Goal: Communication & Community: Share content

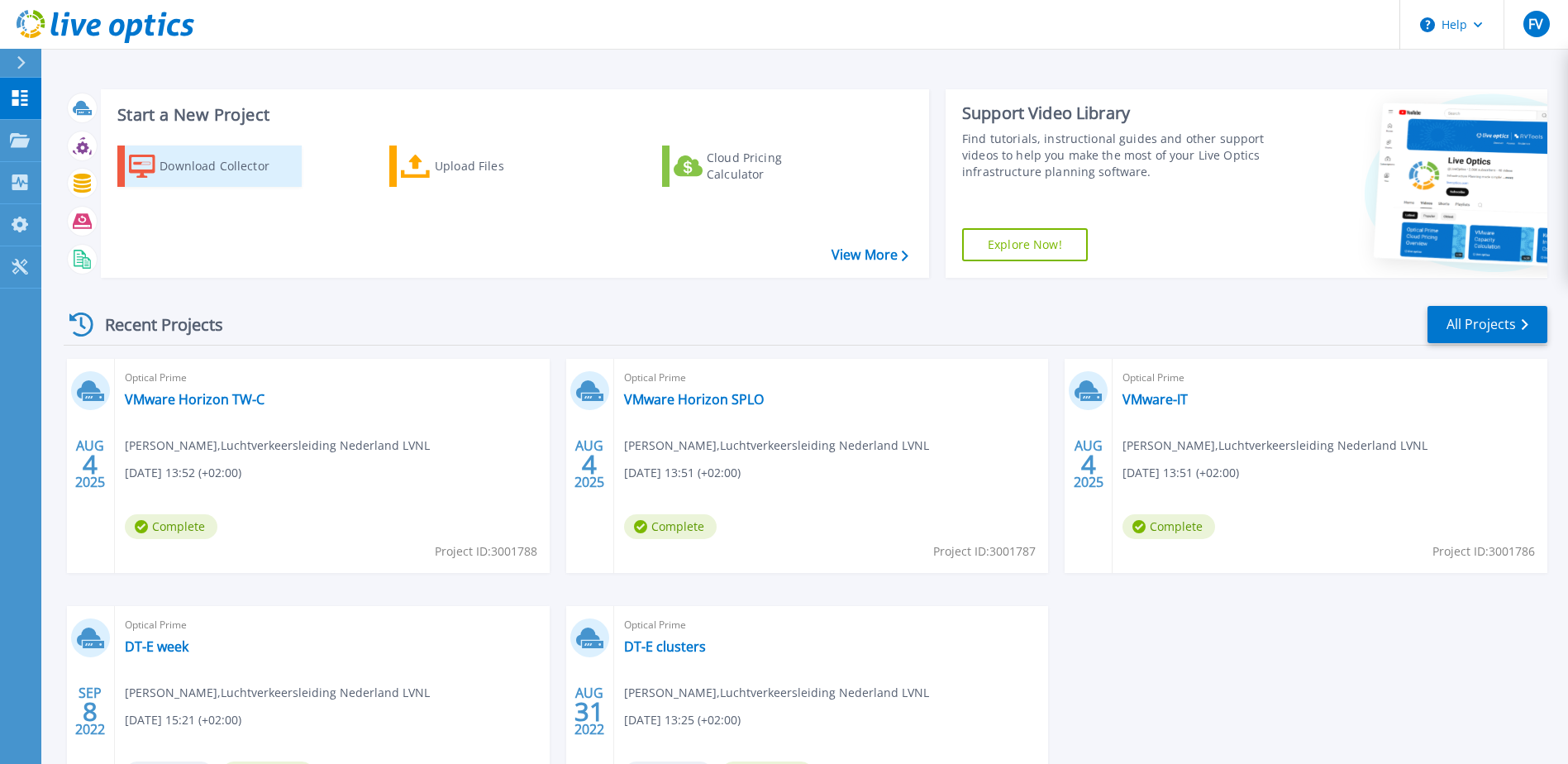
click at [253, 176] on div "Download Collector" at bounding box center [225, 166] width 132 height 33
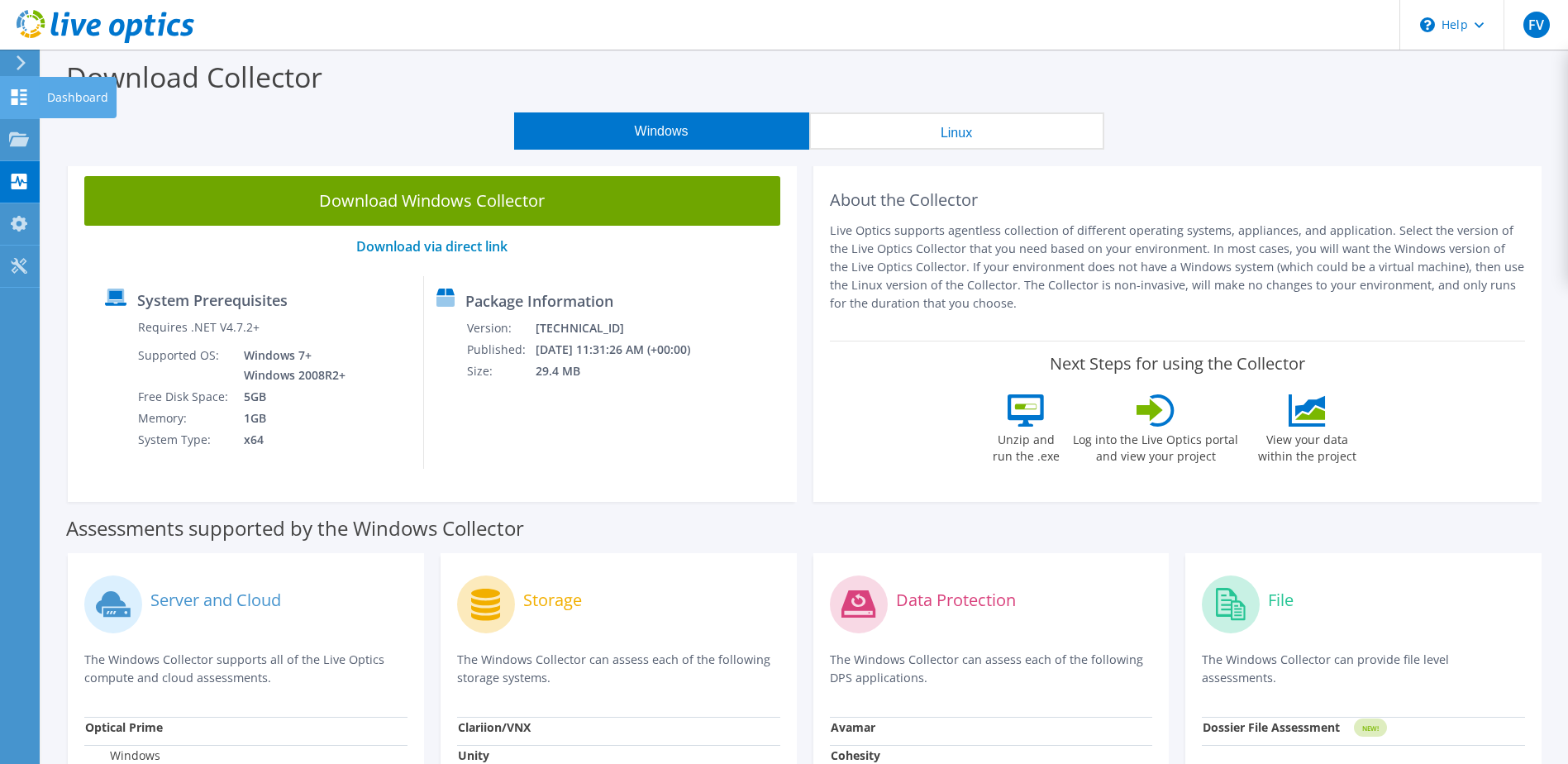
click at [21, 89] on icon at bounding box center [19, 97] width 20 height 15
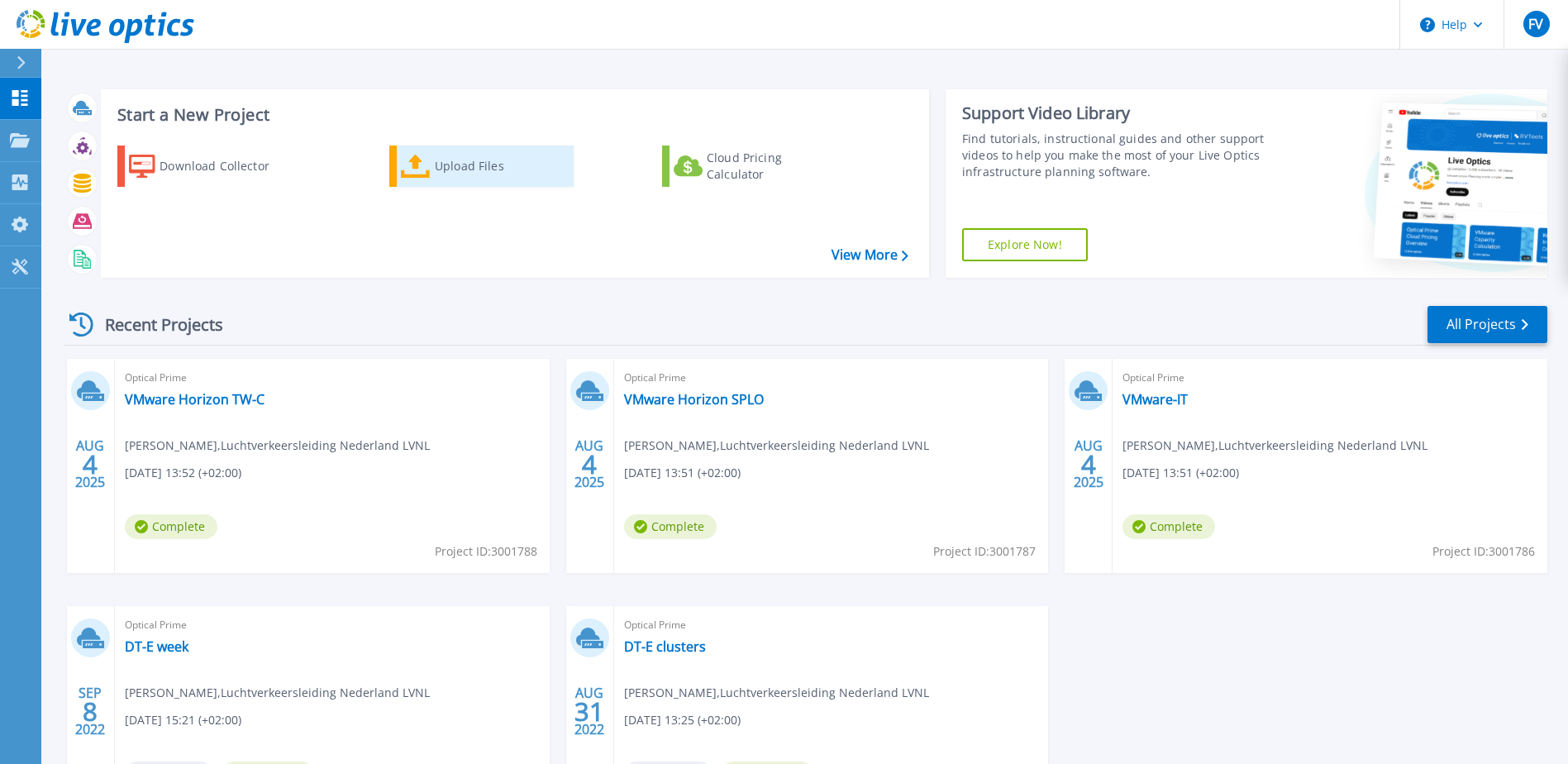
click at [455, 162] on div "Upload Files" at bounding box center [501, 166] width 132 height 33
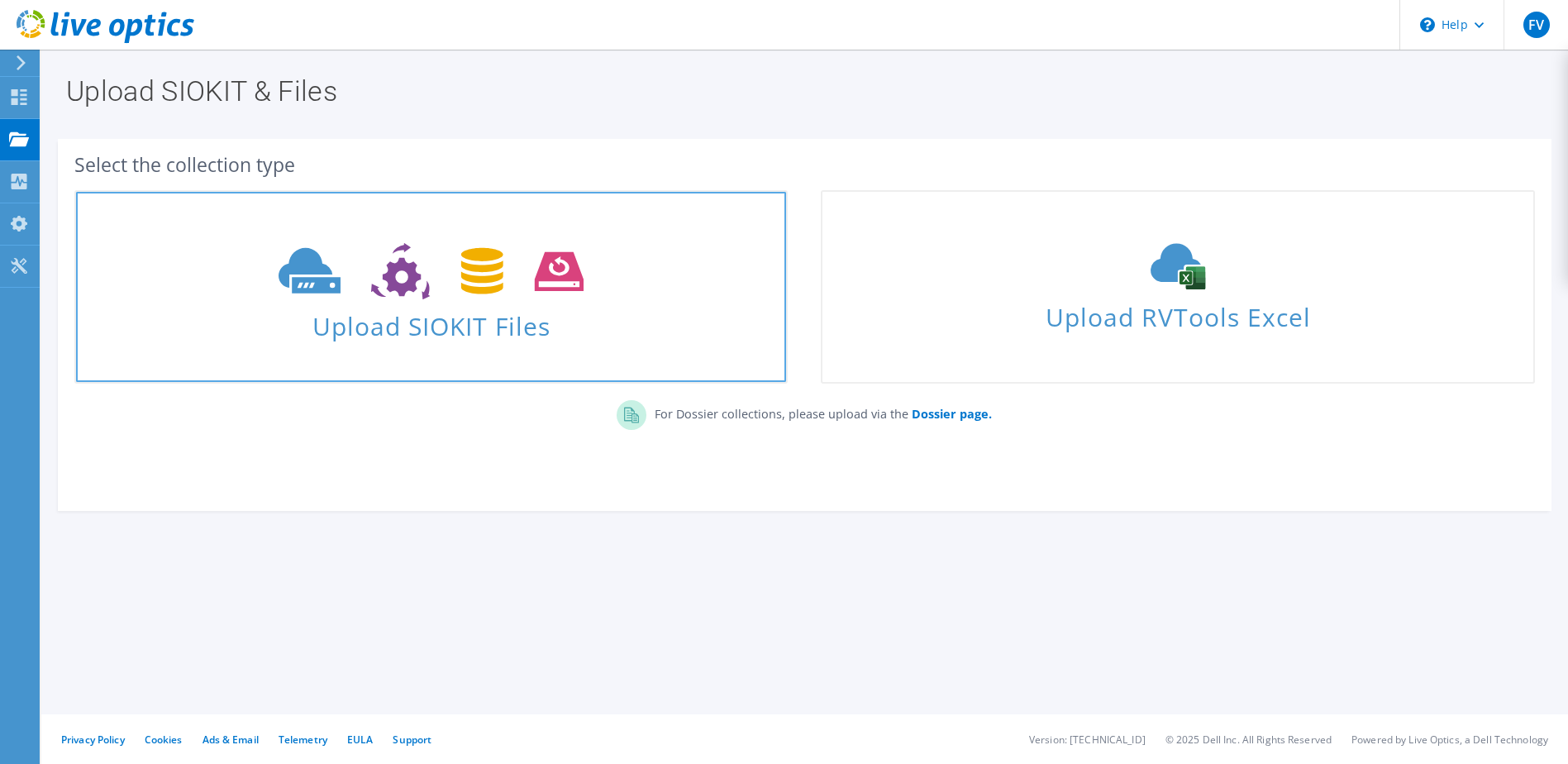
click at [485, 316] on span "Upload SIOKIT Files" at bounding box center [431, 321] width 710 height 36
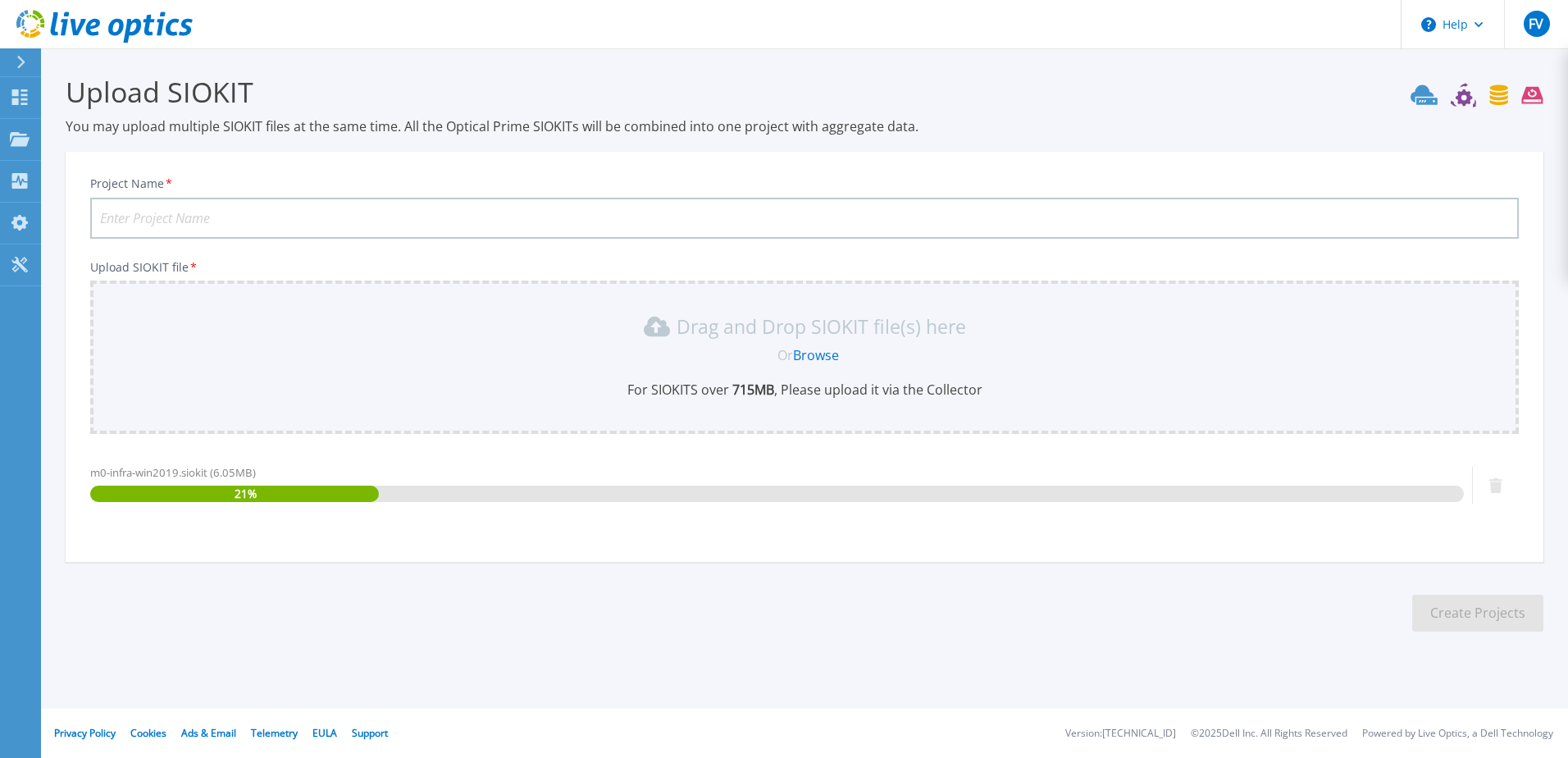
click at [262, 223] on input "Project Name *" at bounding box center [804, 218] width 1429 height 41
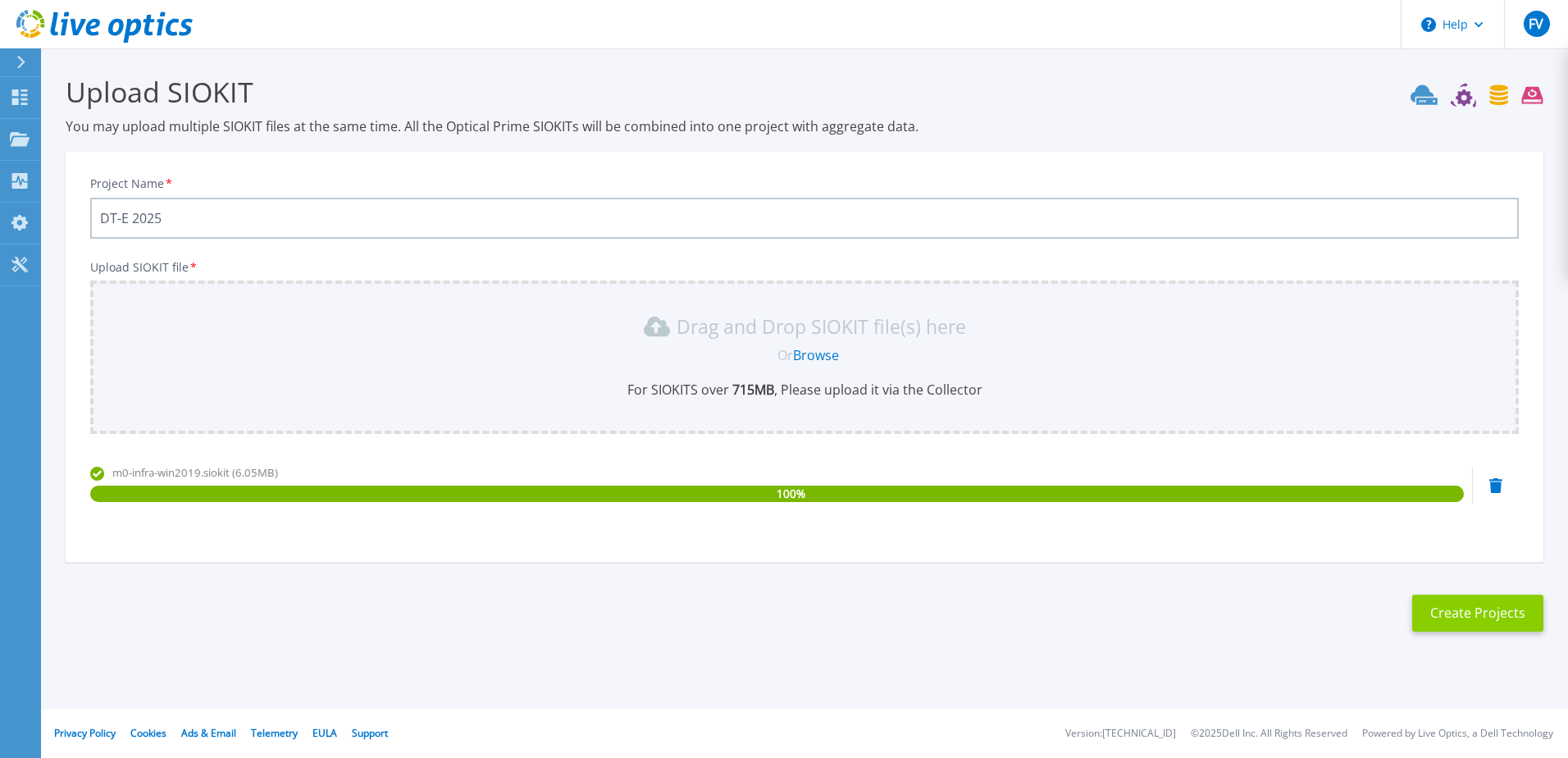
type input "DT-E 2025"
click at [1458, 607] on button "Create Projects" at bounding box center [1478, 613] width 131 height 37
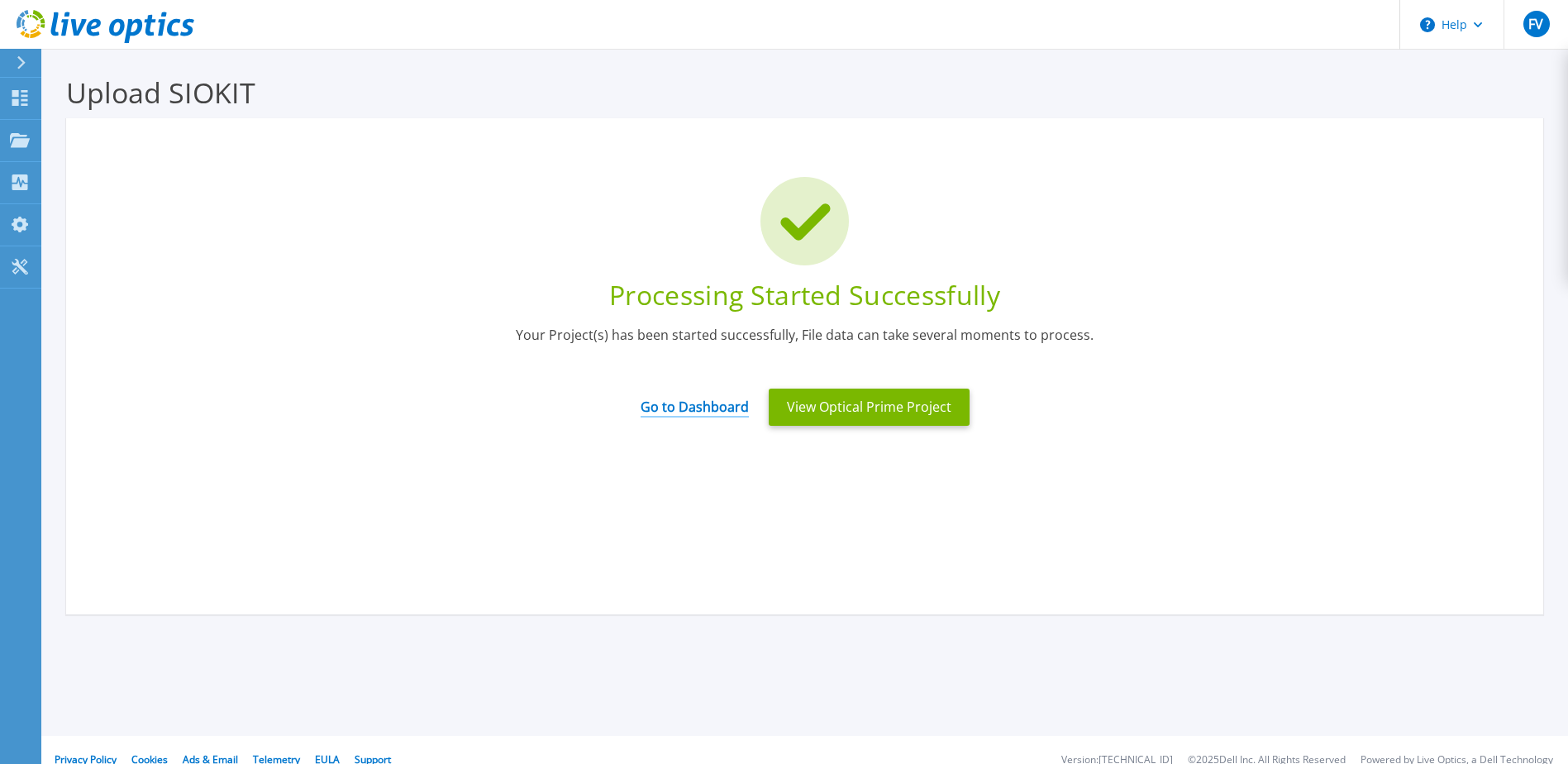
click at [718, 402] on link "Go to Dashboard" at bounding box center [695, 402] width 108 height 33
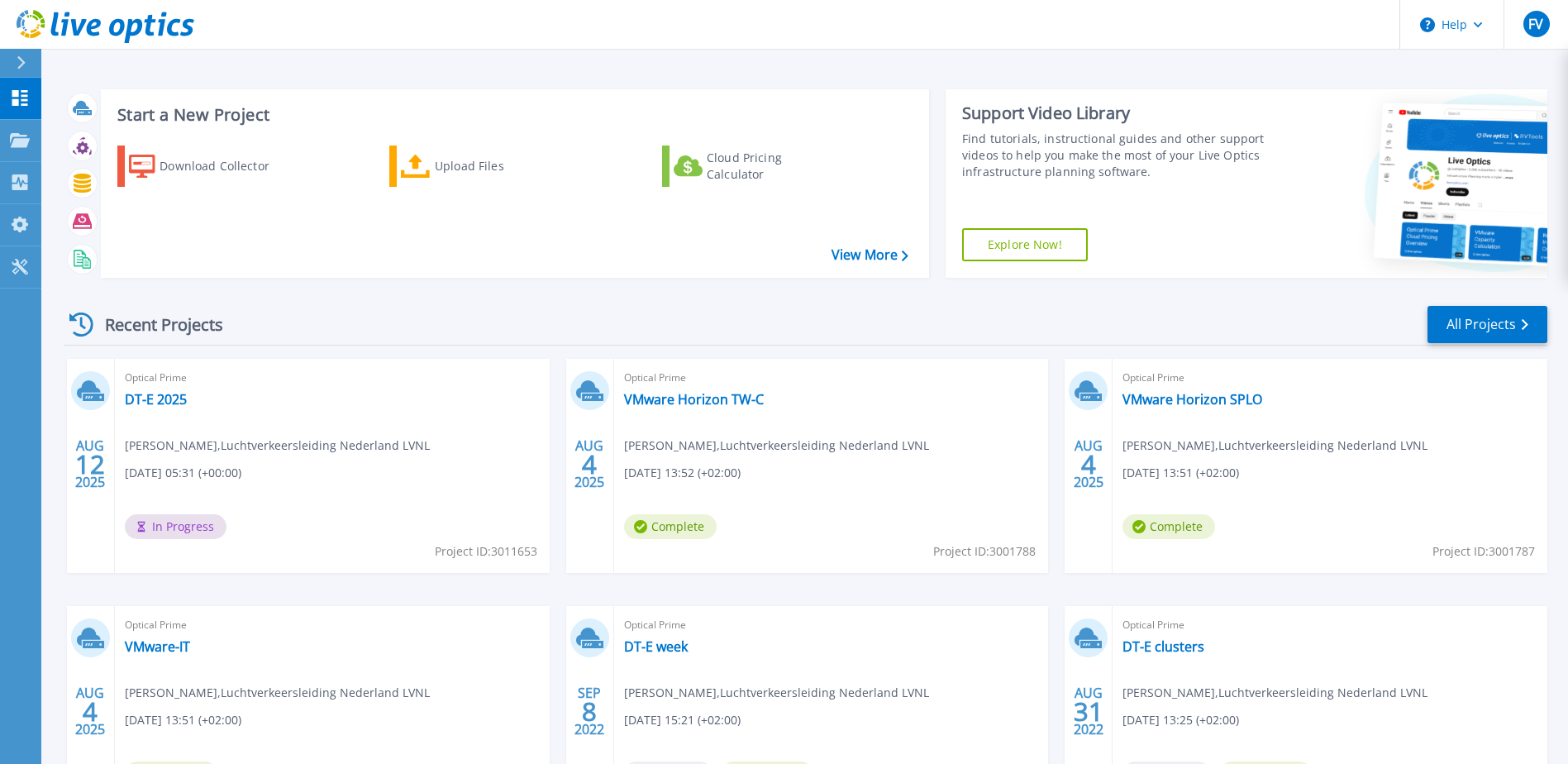
click at [621, 324] on div "Recent Projects All Projects" at bounding box center [805, 325] width 1483 height 41
click at [504, 298] on div "Recent Projects All Projects AUG 12 2025 Optical Prime DT-E 2025 Frank Vogtschm…" at bounding box center [805, 579] width 1483 height 576
click at [158, 403] on link "DT-E 2025" at bounding box center [156, 399] width 62 height 16
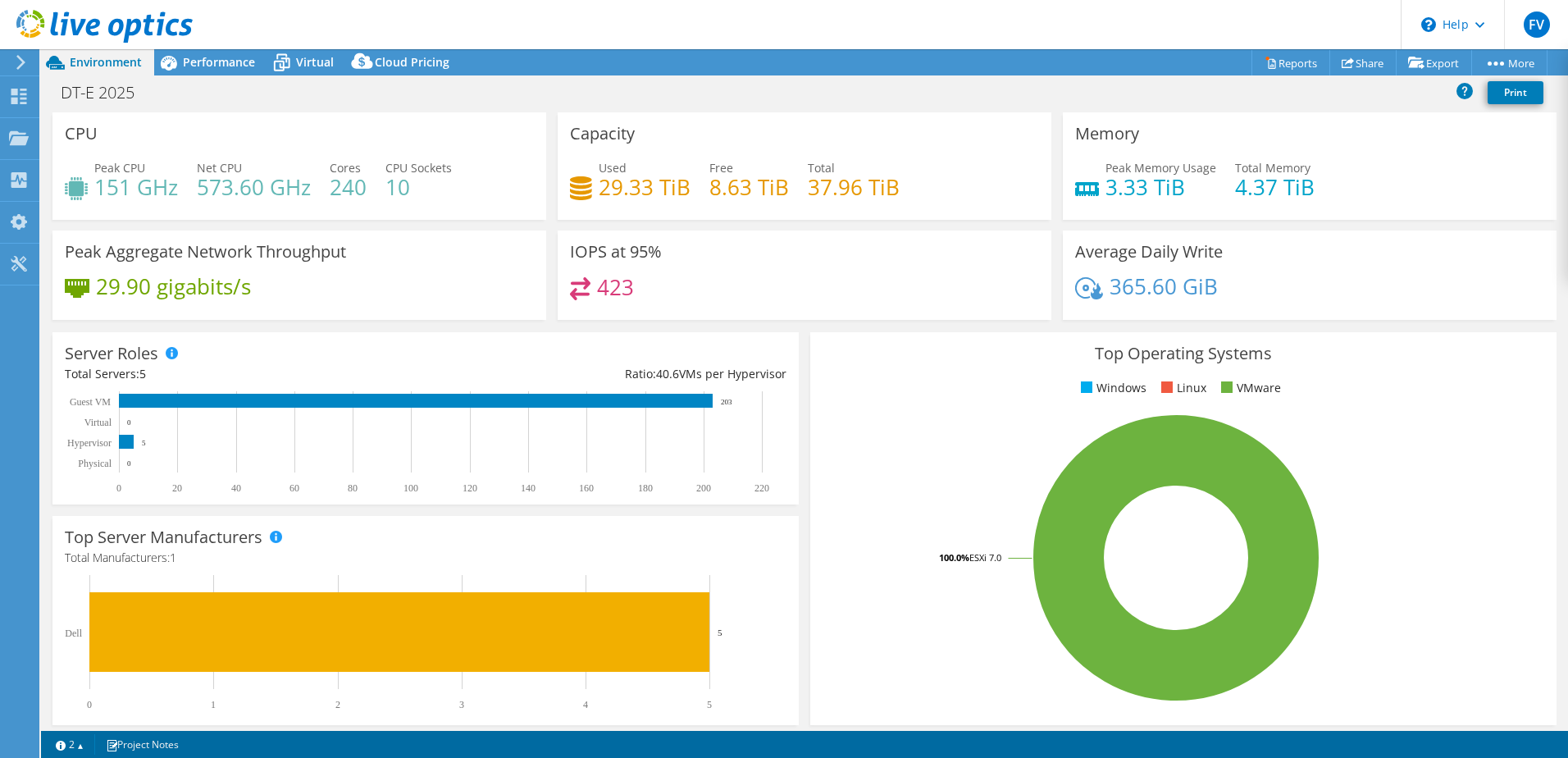
click at [104, 23] on icon at bounding box center [105, 27] width 177 height 34
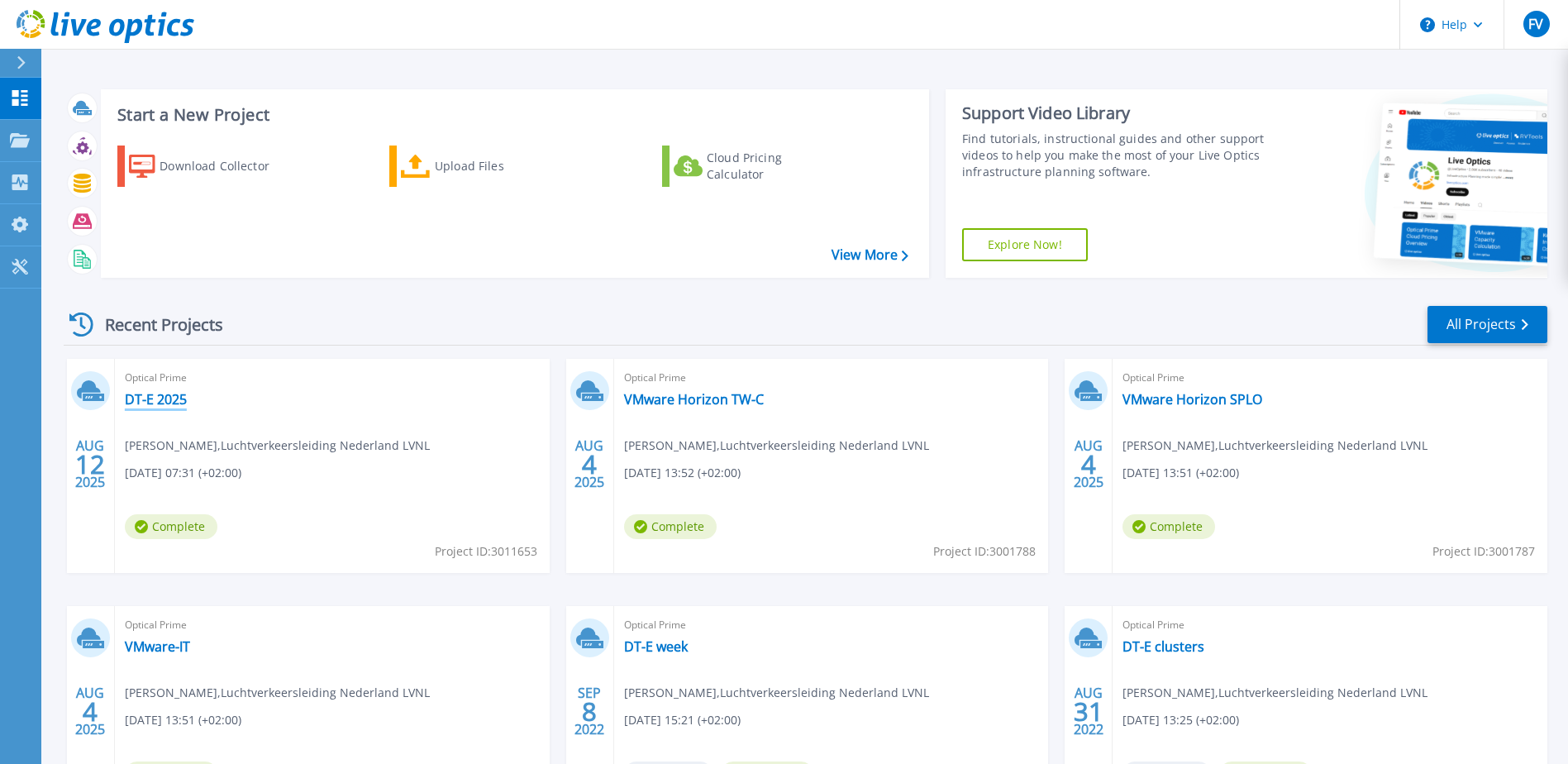
click at [159, 399] on link "DT-E 2025" at bounding box center [156, 399] width 62 height 16
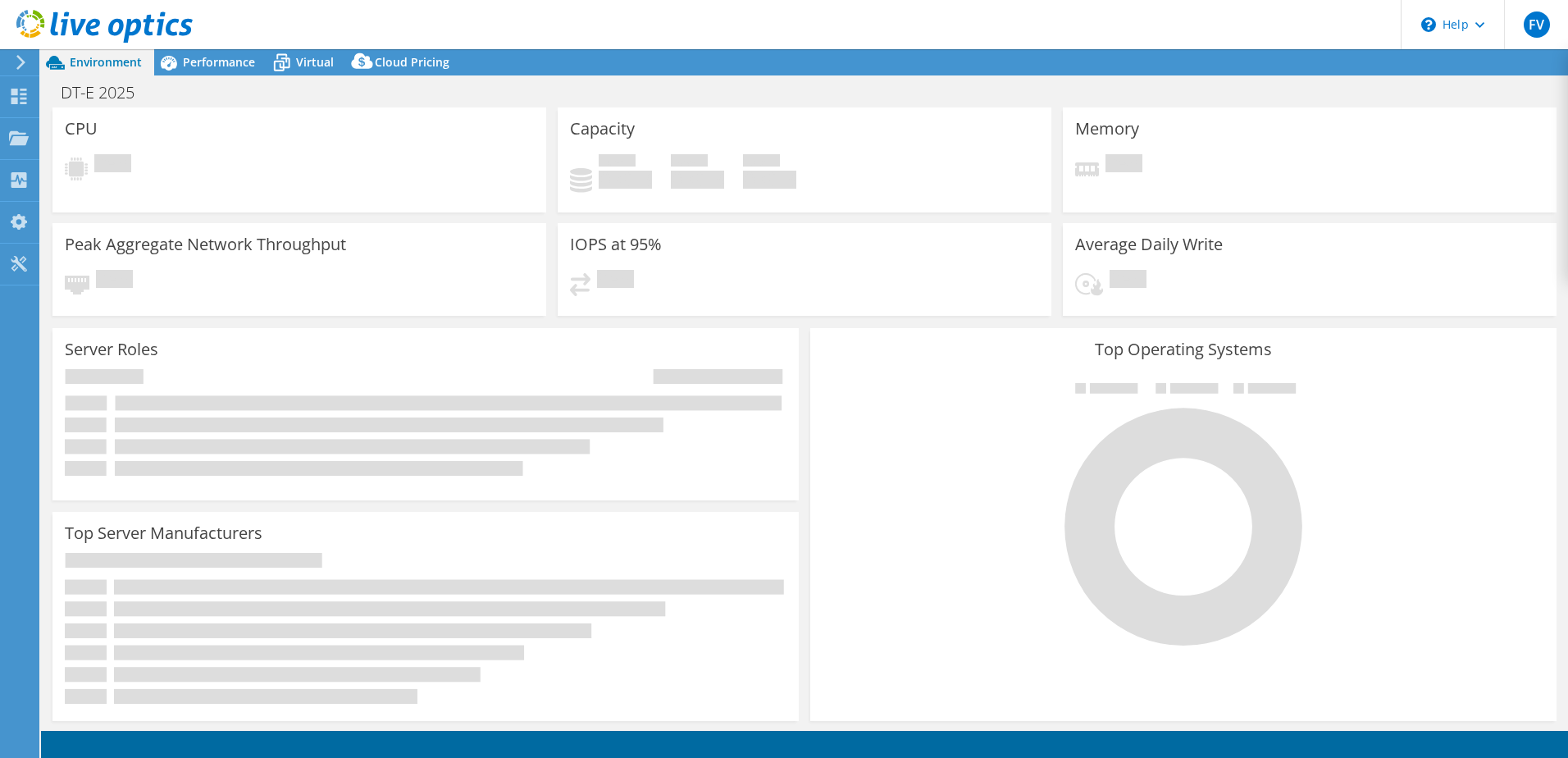
select select "USD"
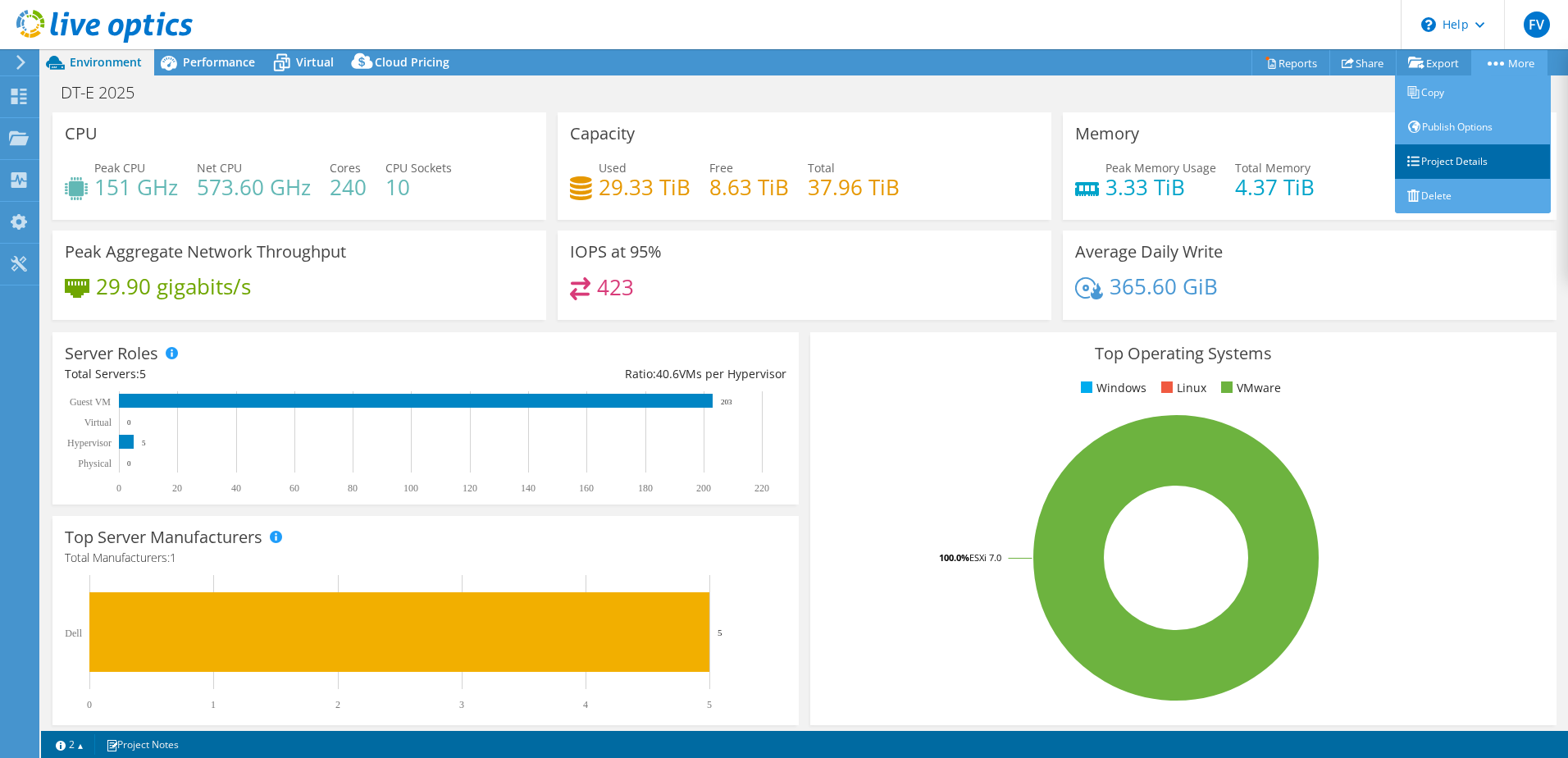
click at [1432, 157] on link "Project Details" at bounding box center [1473, 161] width 156 height 35
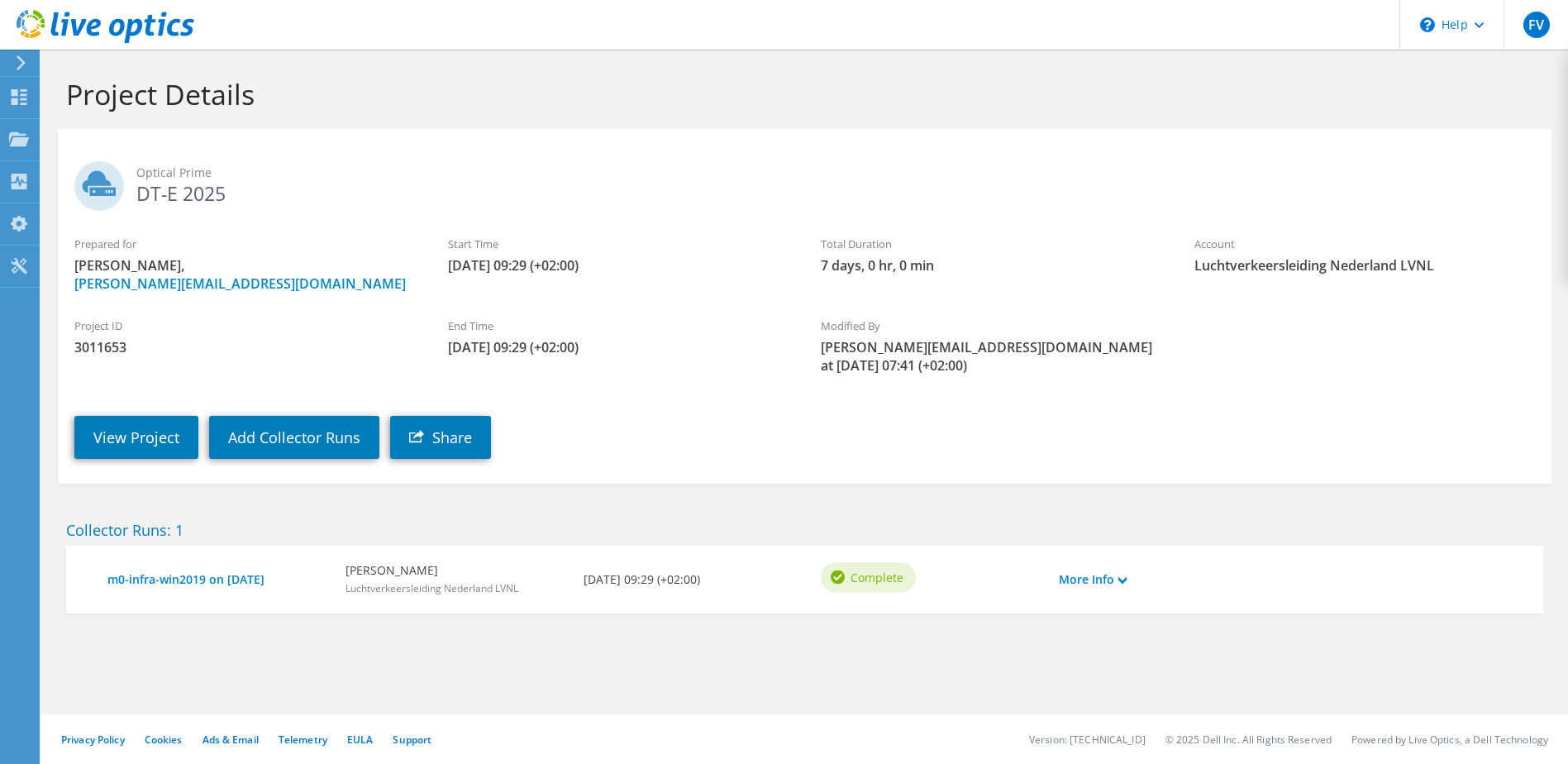
click at [186, 187] on h2 "Optical Prime DT-E 2025" at bounding box center [804, 182] width 1460 height 41
click at [118, 438] on link "View Project" at bounding box center [136, 437] width 124 height 43
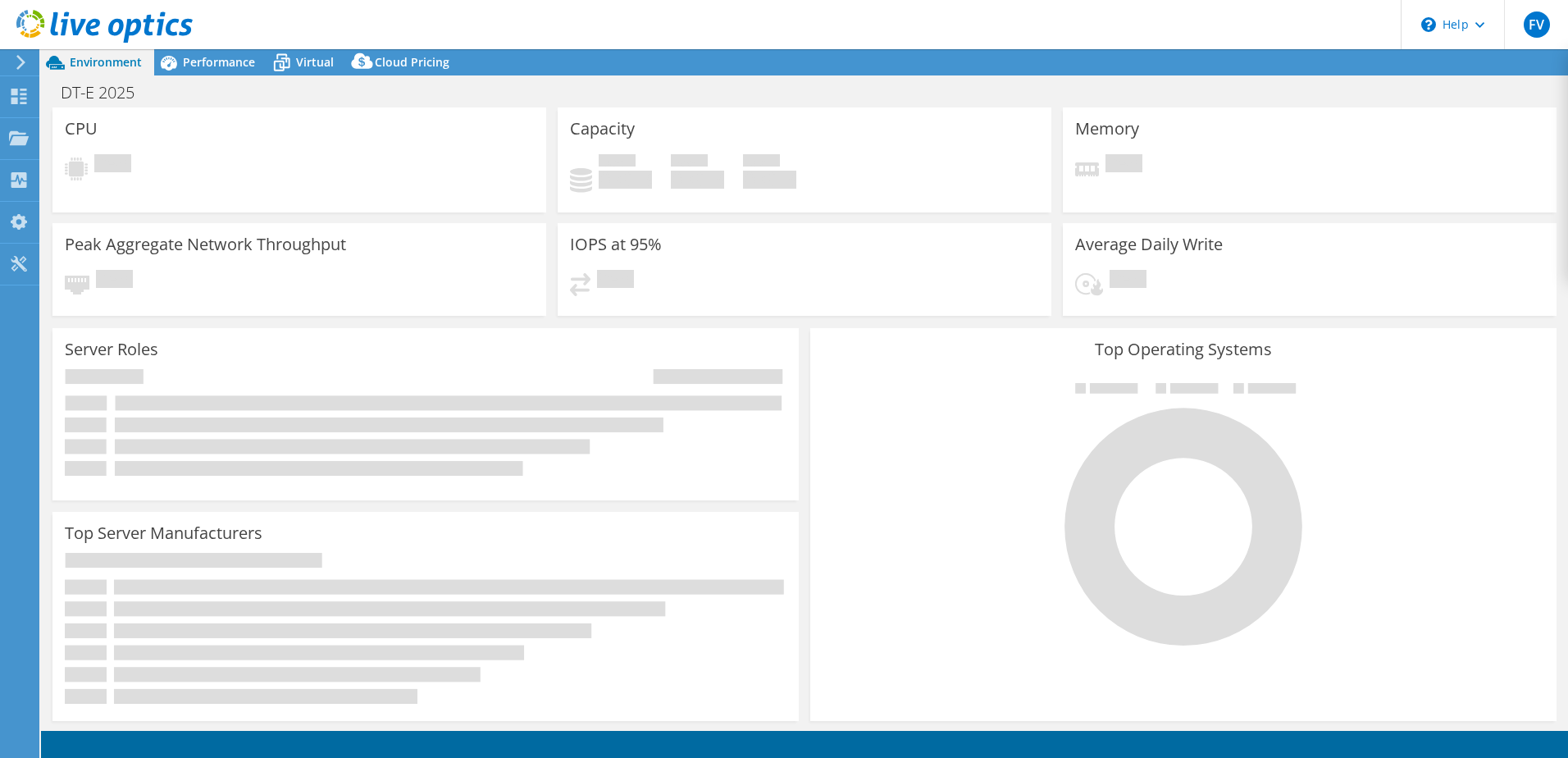
select select "USD"
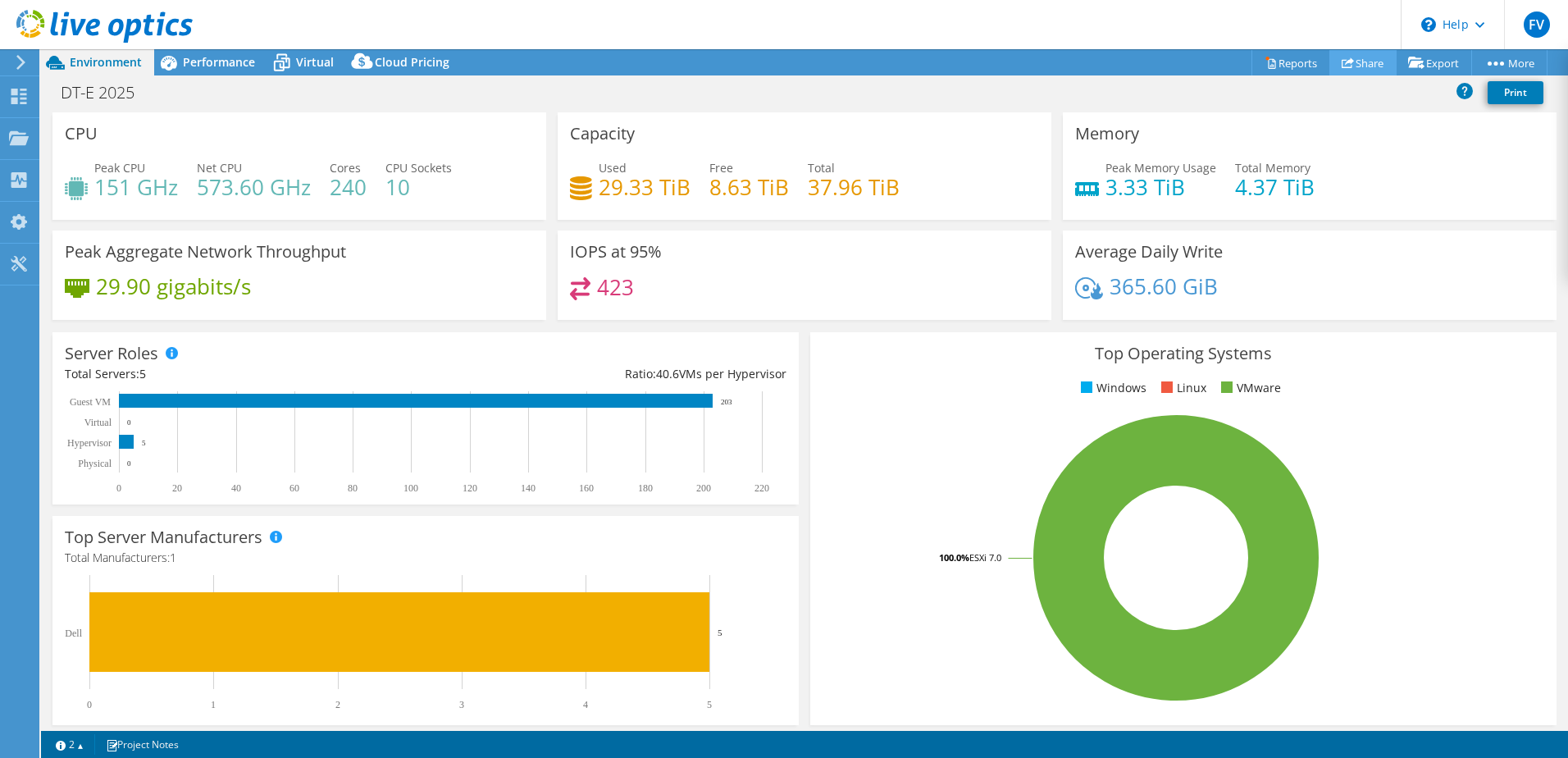
click at [1344, 64] on icon at bounding box center [1348, 63] width 12 height 12
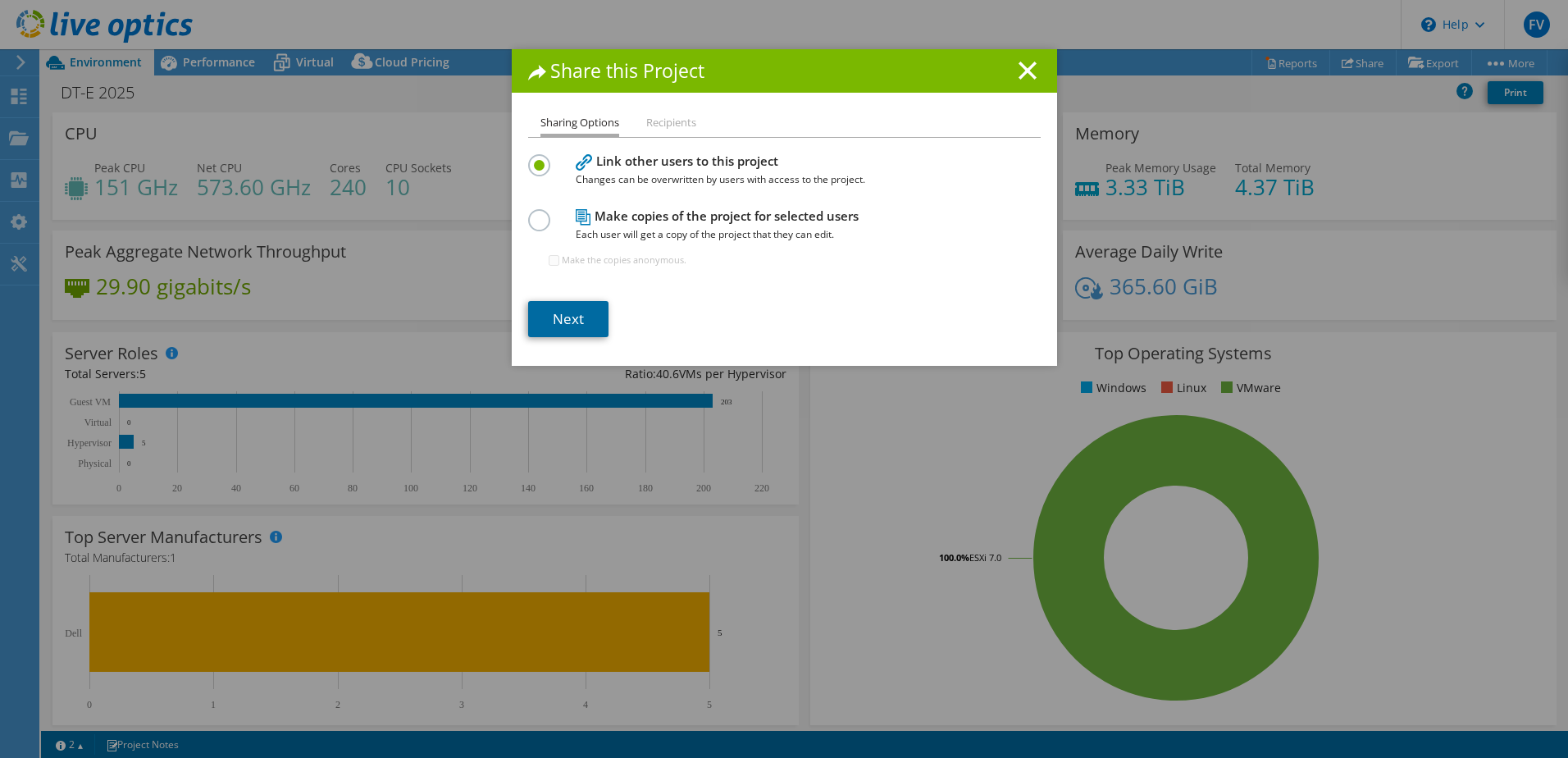
click at [558, 313] on link "Next" at bounding box center [569, 319] width 81 height 36
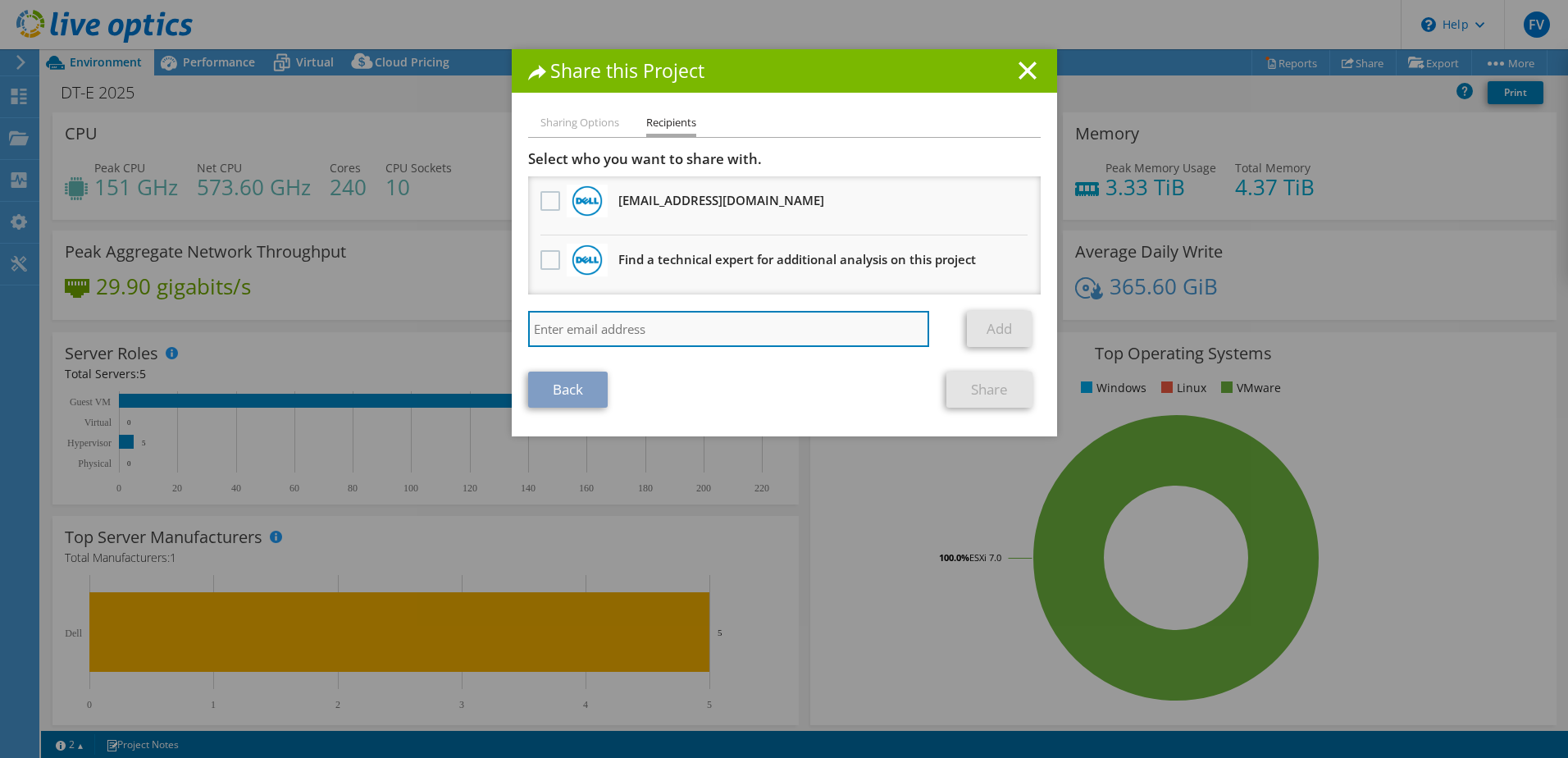
click at [635, 326] on input "search" at bounding box center [729, 329] width 402 height 36
type input "y"
click at [631, 325] on input "y" at bounding box center [729, 329] width 402 height 36
paste input "Y.Vd.Schootbrugge@dell.com"
type input "Y.Vd.Schootbrugge@dell.com"
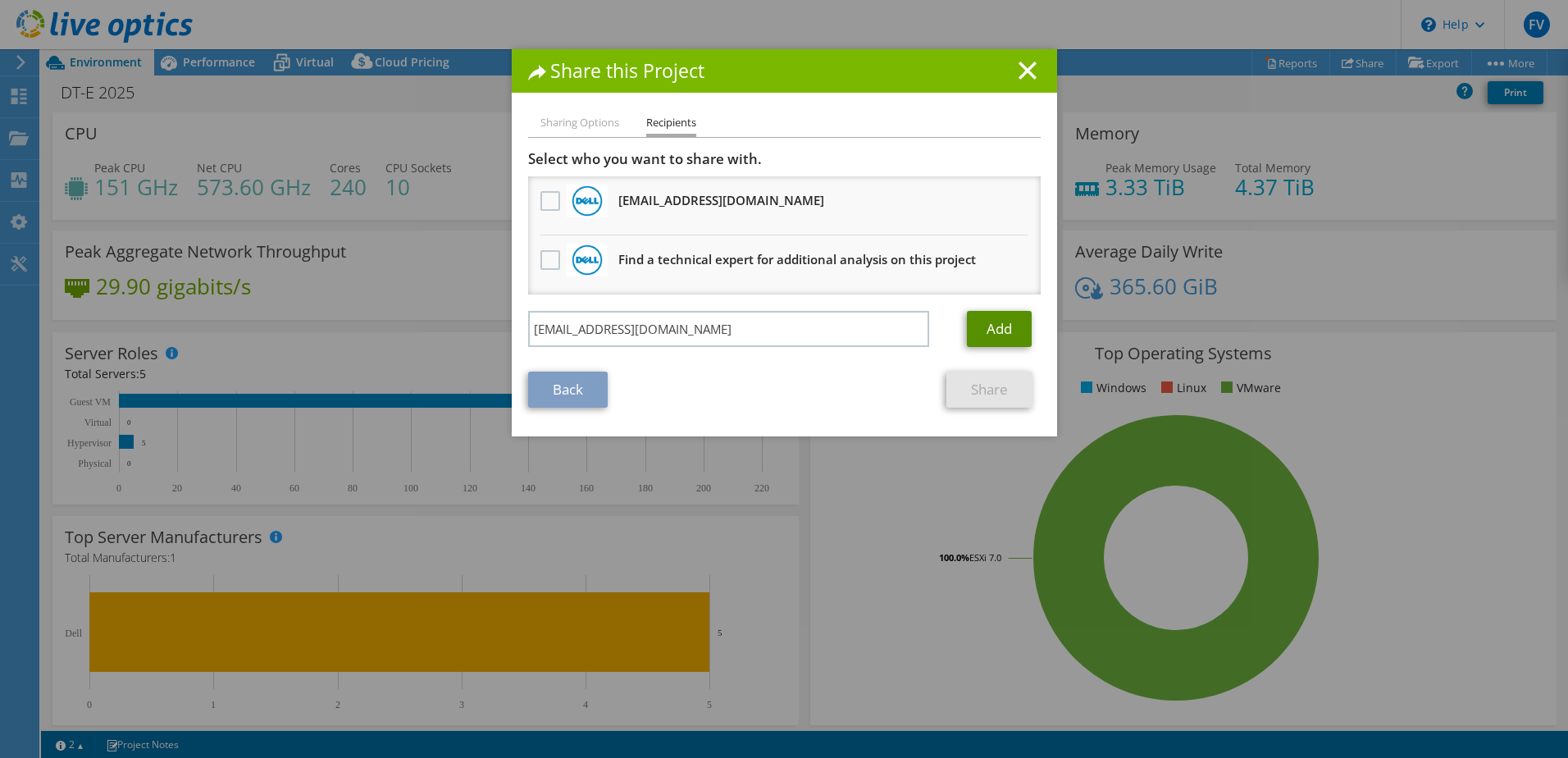
click at [996, 324] on link "Add" at bounding box center [999, 329] width 65 height 36
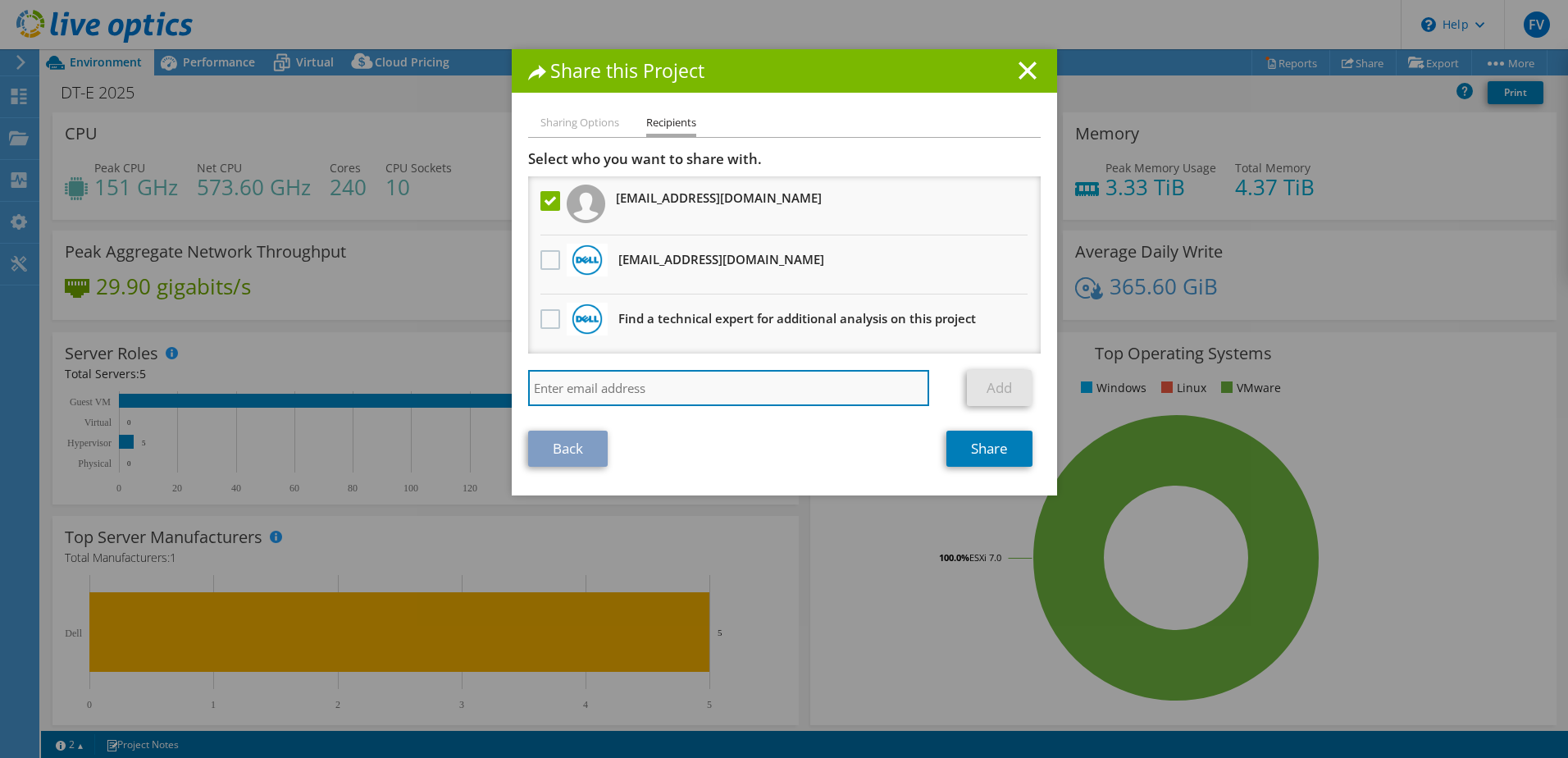
click at [686, 391] on input "search" at bounding box center [729, 387] width 402 height 36
type input "brian.butter@lvnl.nl"
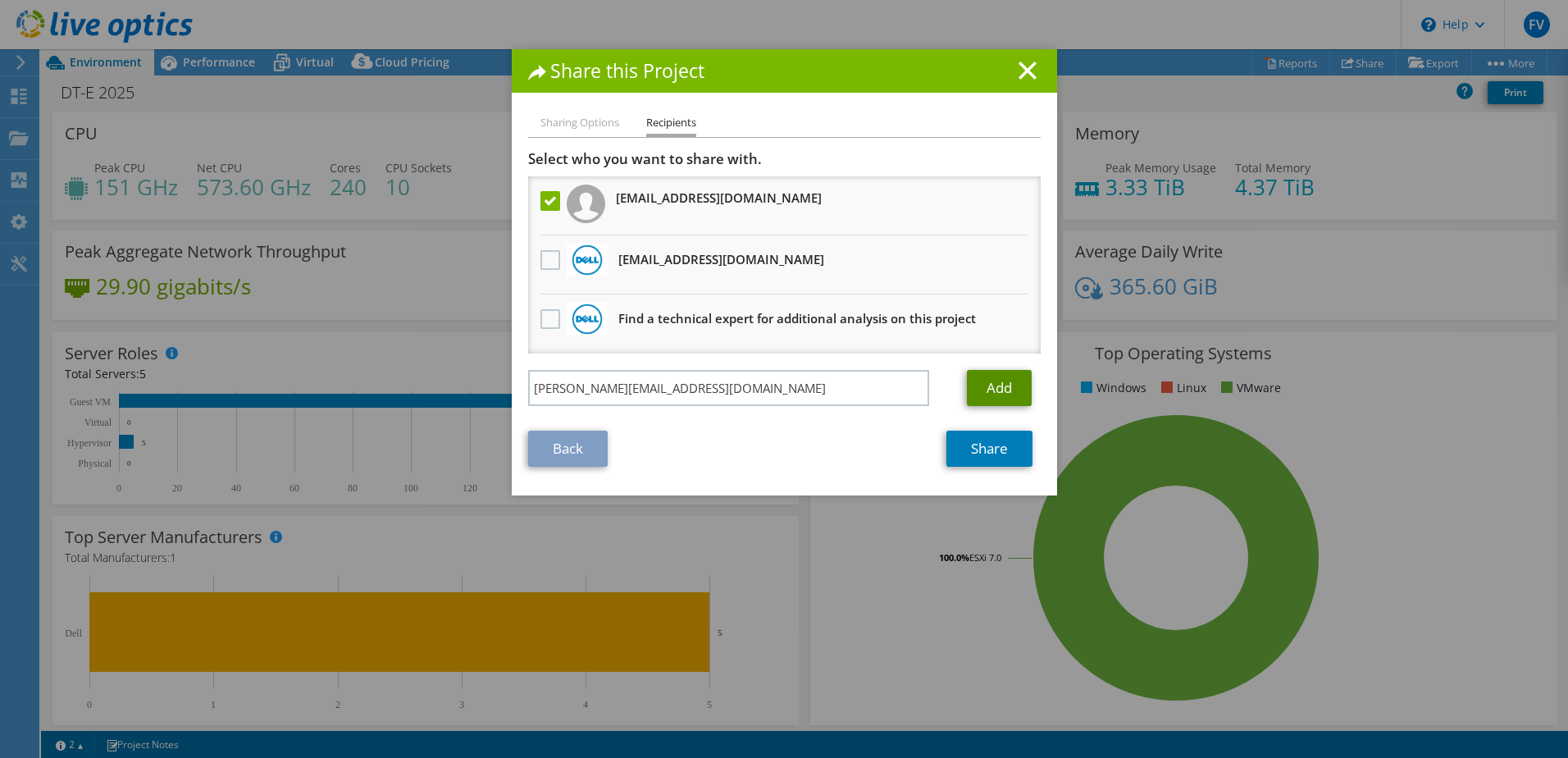
click at [987, 386] on link "Add" at bounding box center [999, 387] width 65 height 36
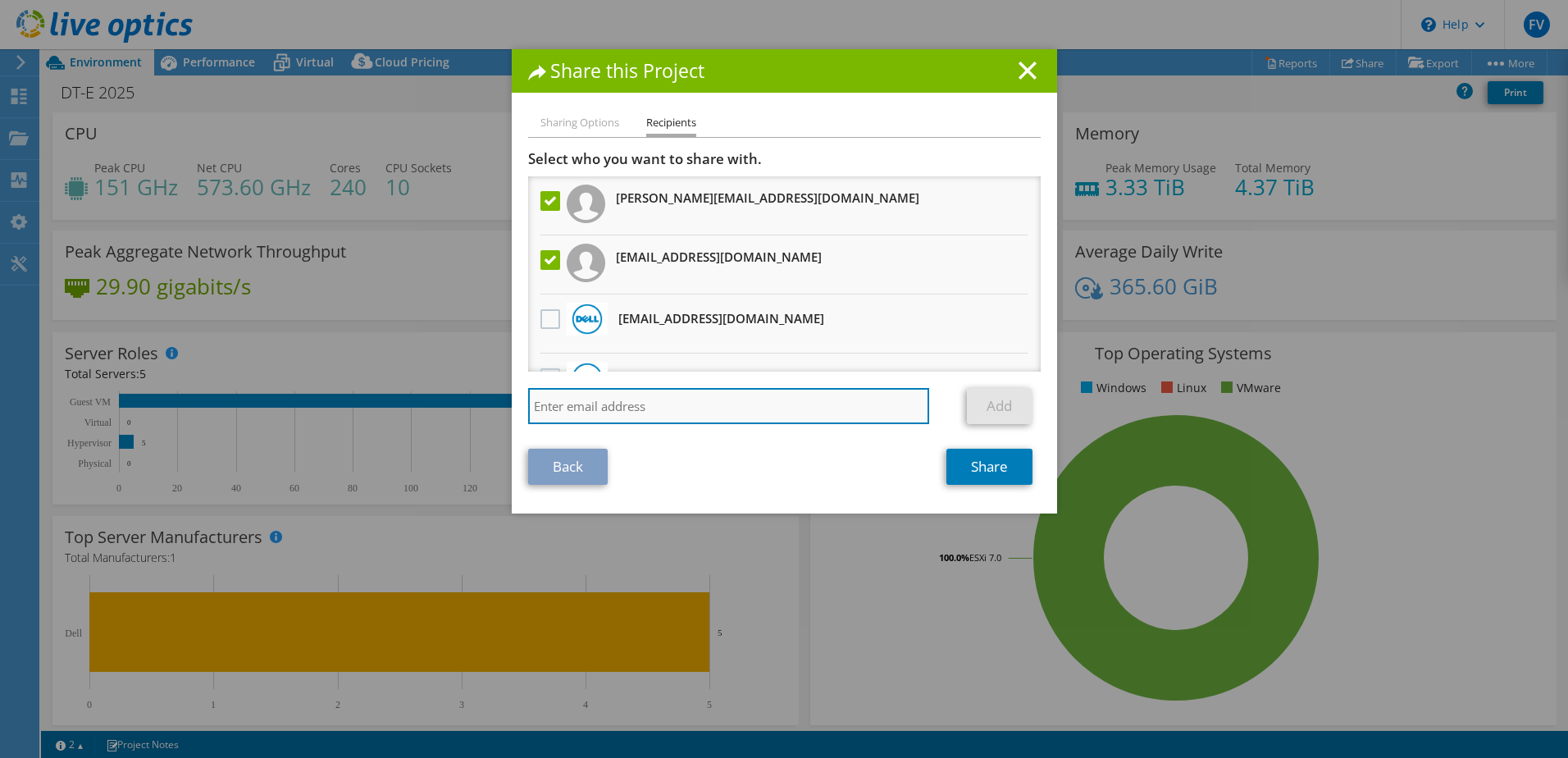
click at [687, 409] on input "search" at bounding box center [729, 406] width 402 height 36
type input "olger.stoelinga@lvnl.nl"
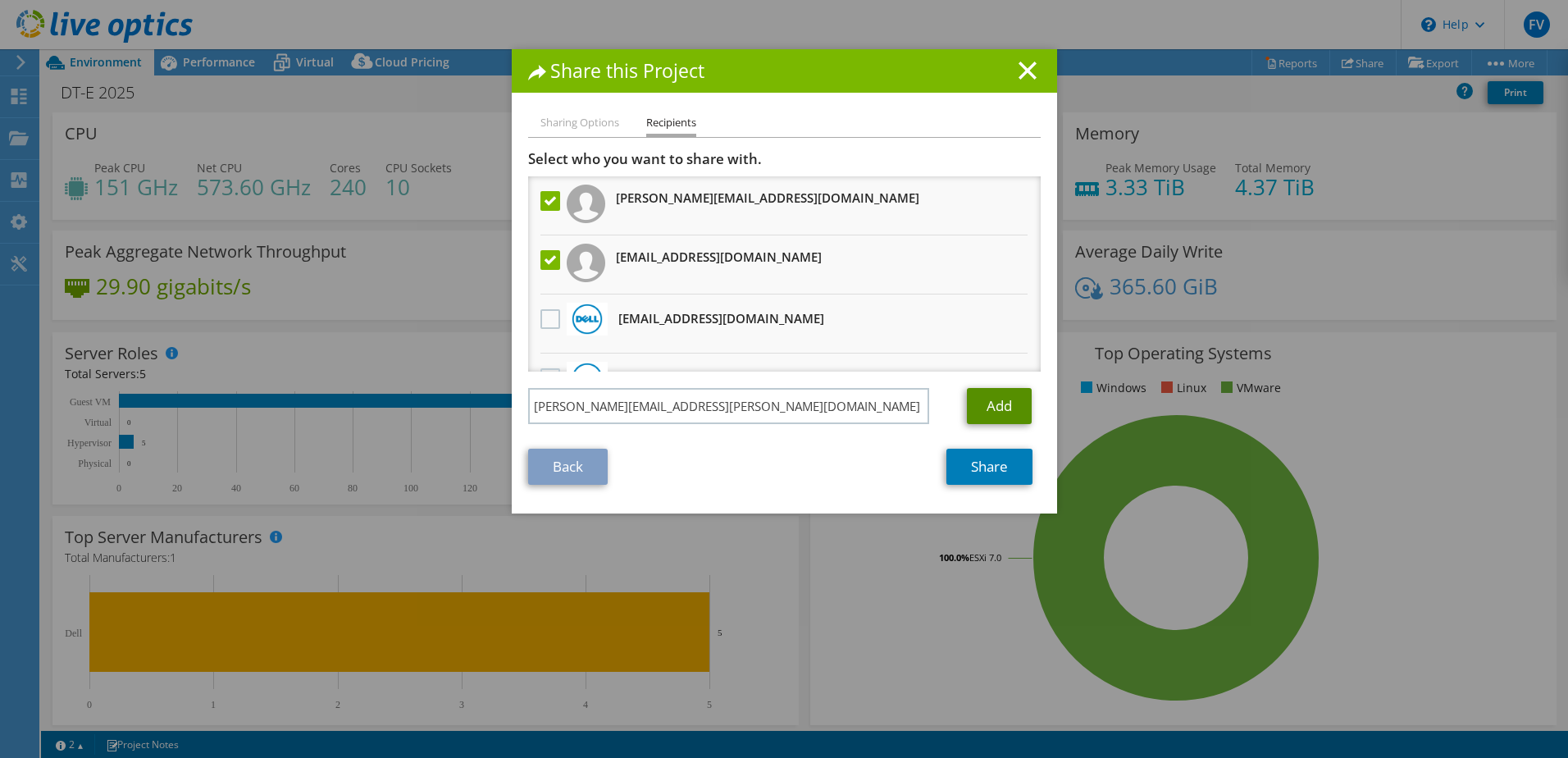
click at [987, 407] on link "Add" at bounding box center [999, 406] width 65 height 36
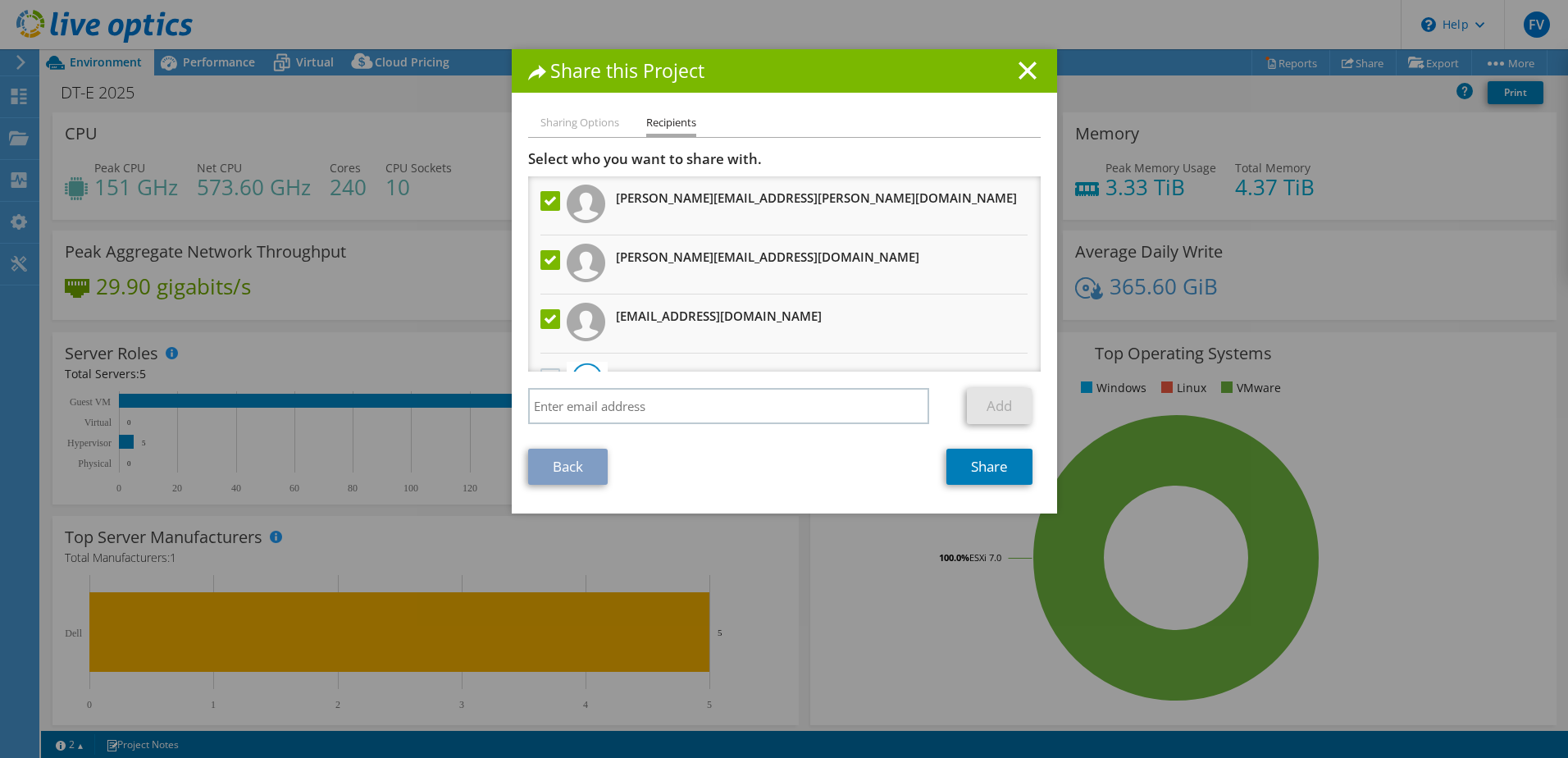
click at [576, 122] on li "Sharing Options" at bounding box center [580, 123] width 79 height 20
click at [965, 467] on link "Share" at bounding box center [989, 467] width 86 height 36
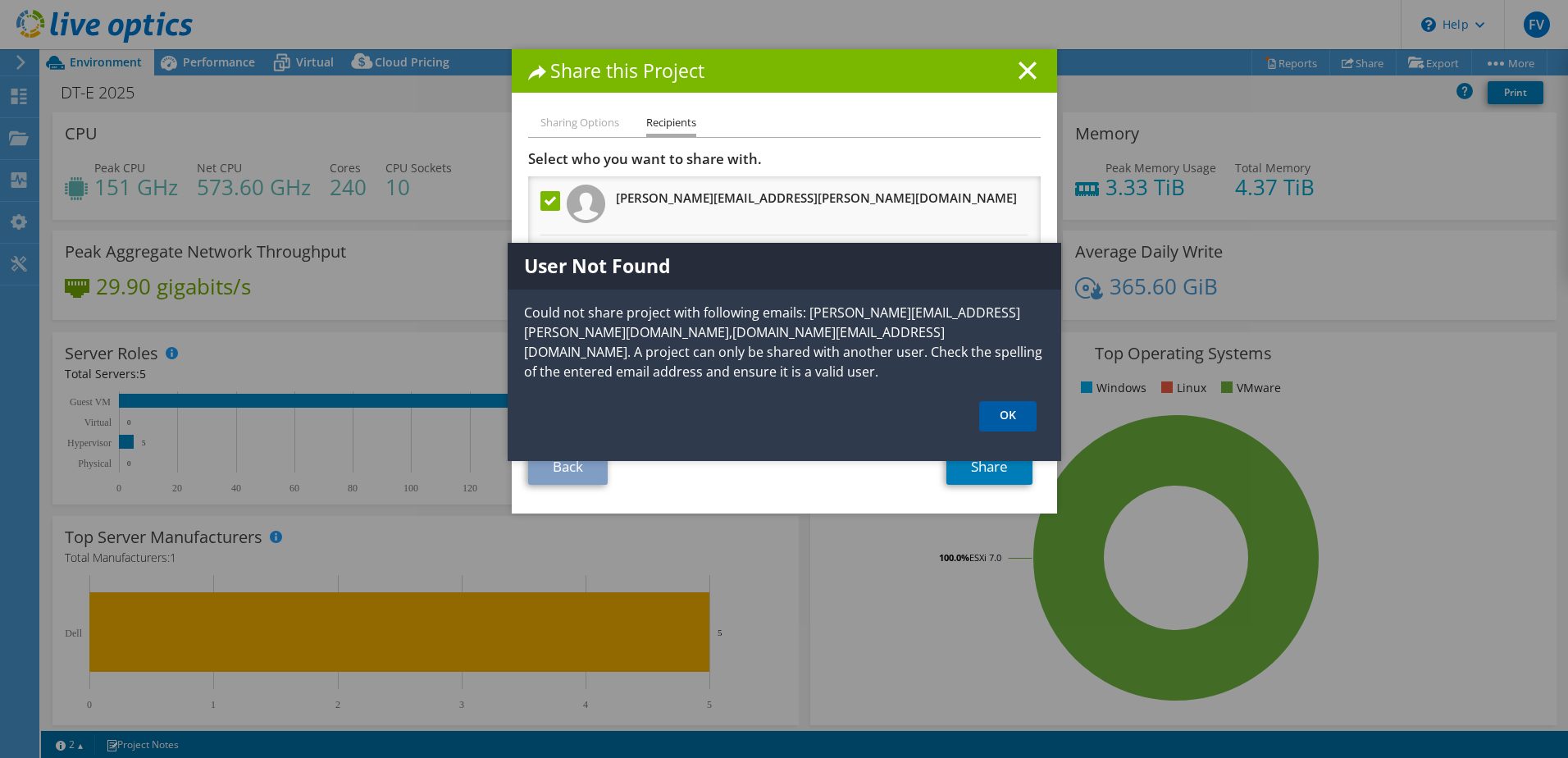
click at [1006, 423] on link "OK" at bounding box center [1008, 416] width 58 height 31
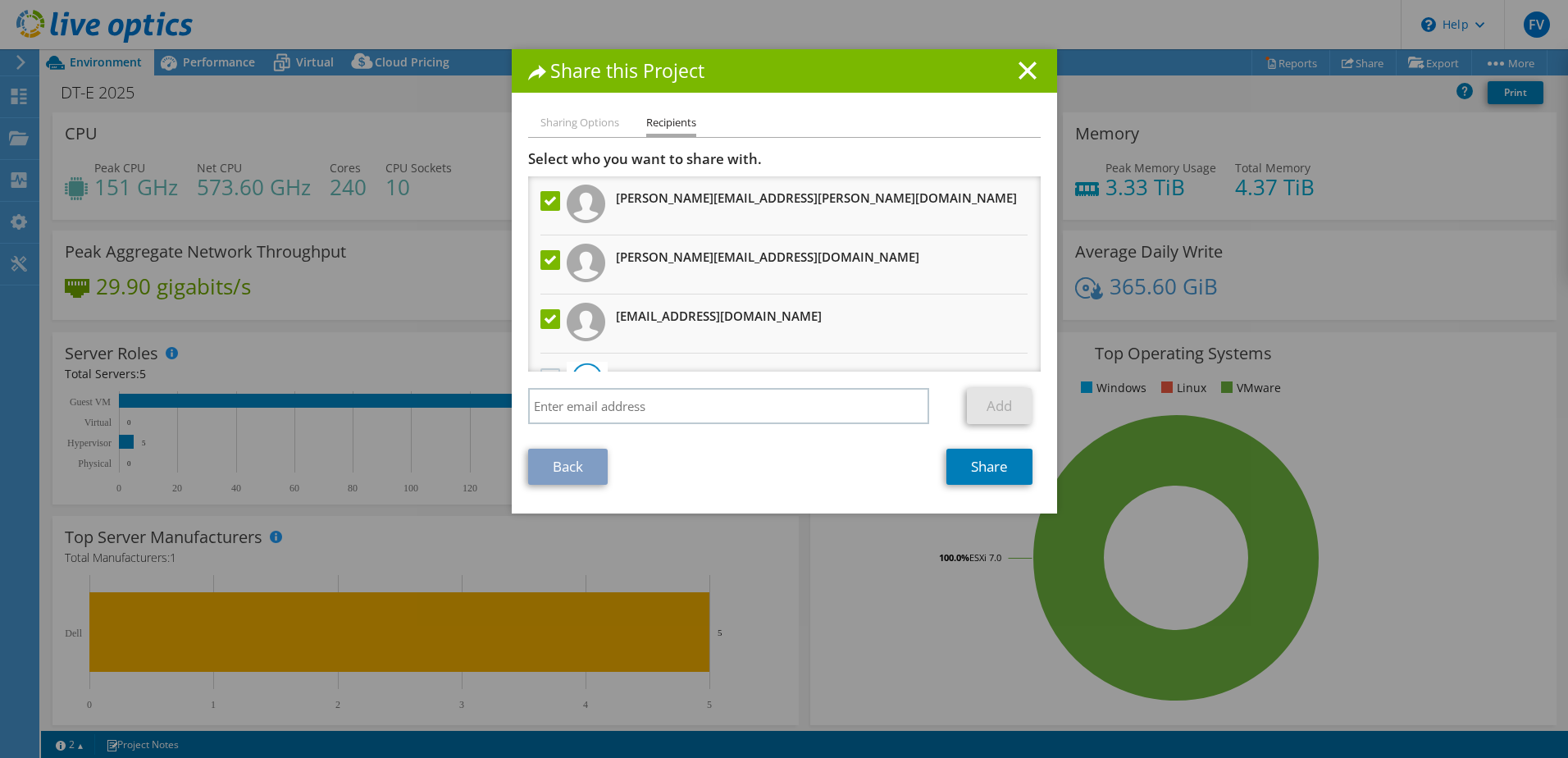
click at [544, 258] on label at bounding box center [552, 259] width 24 height 20
click at [0, 0] on input "checkbox" at bounding box center [0, 0] width 0 height 0
click at [546, 205] on label at bounding box center [552, 201] width 24 height 20
click at [0, 0] on input "checkbox" at bounding box center [0, 0] width 0 height 0
click at [981, 468] on link "Share" at bounding box center [989, 467] width 86 height 36
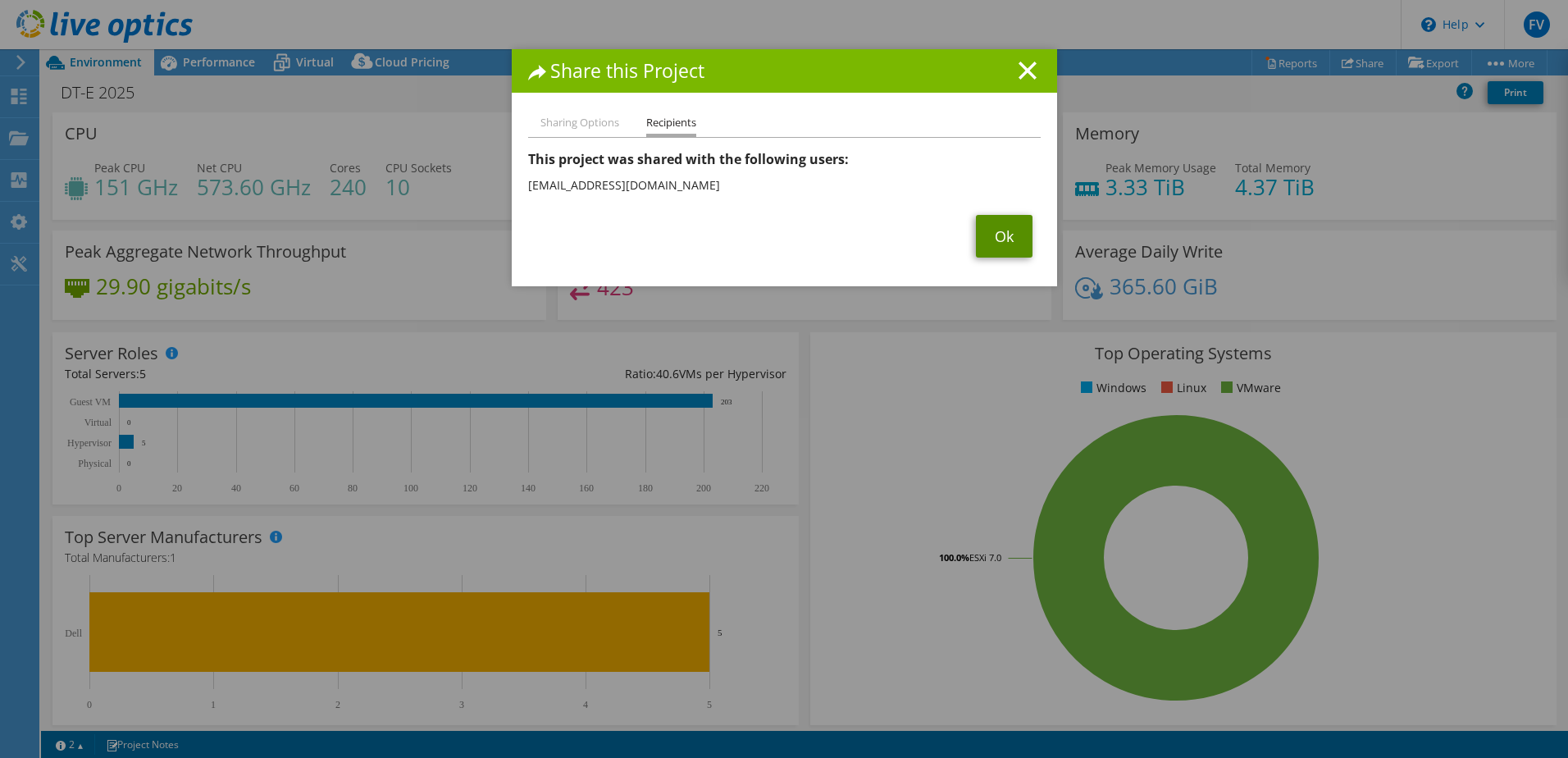
click at [990, 231] on link "Ok" at bounding box center [1005, 236] width 57 height 42
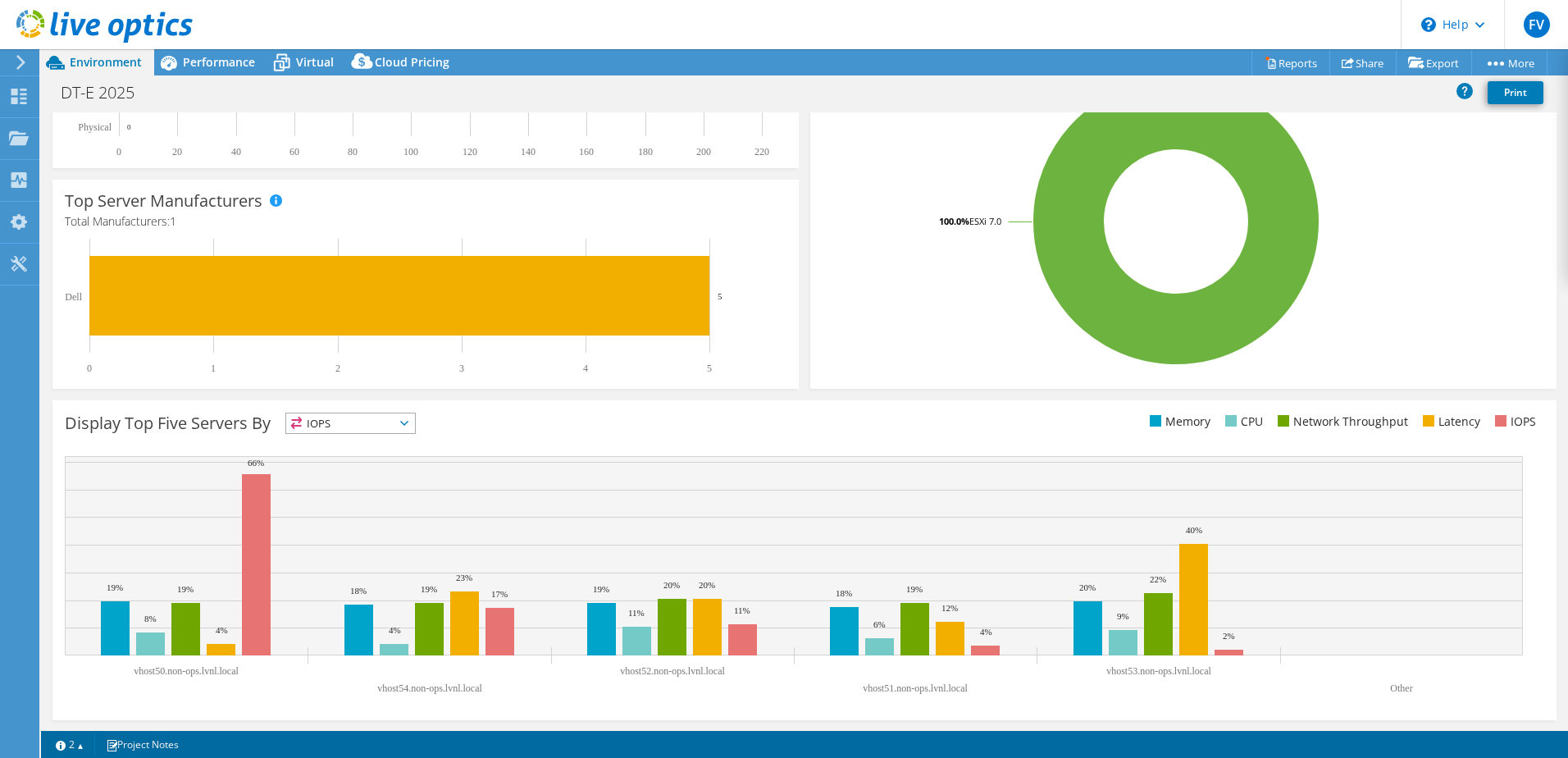
scroll to position [337, 0]
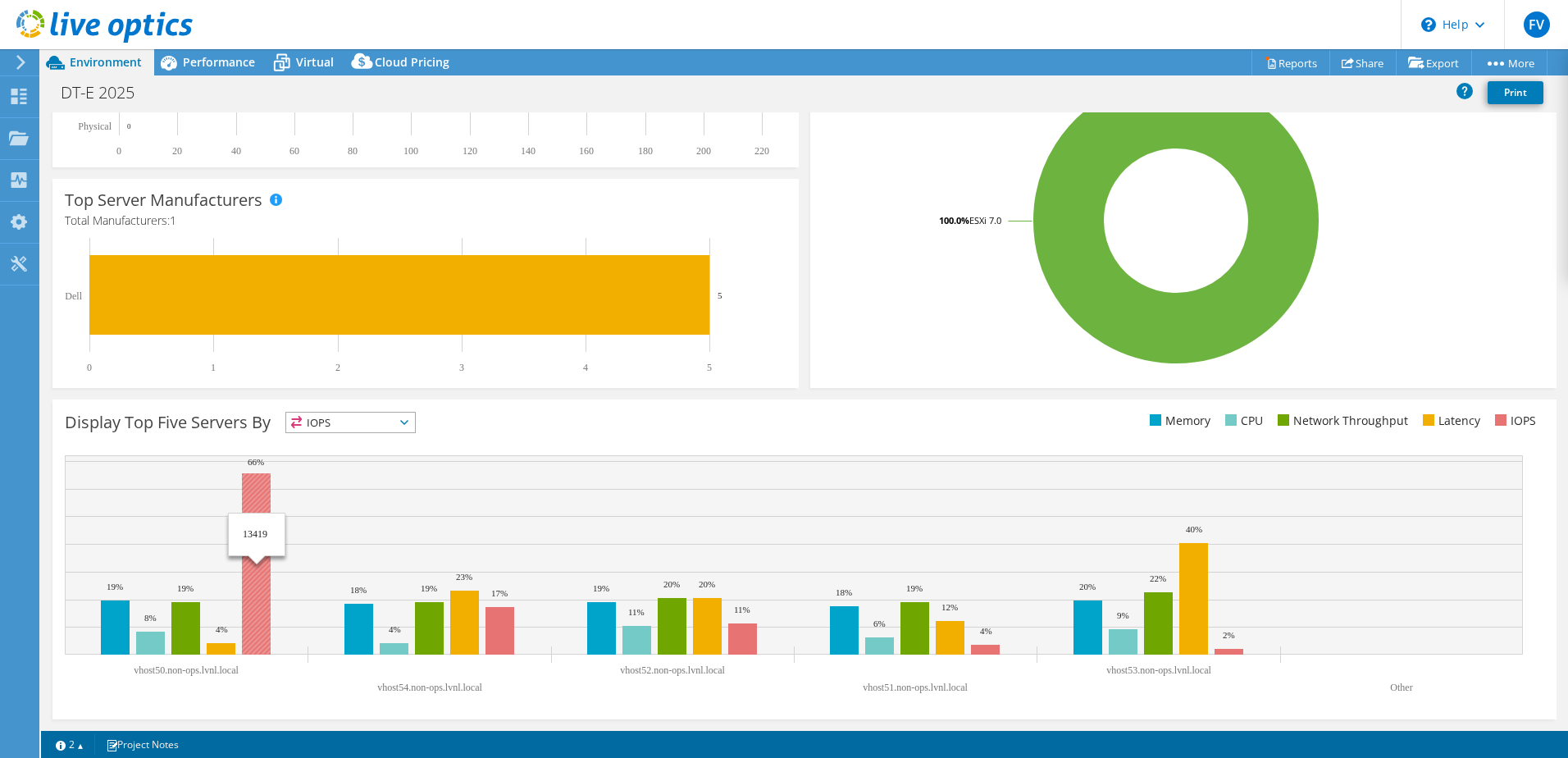
click at [258, 500] on rect at bounding box center [257, 563] width 29 height 181
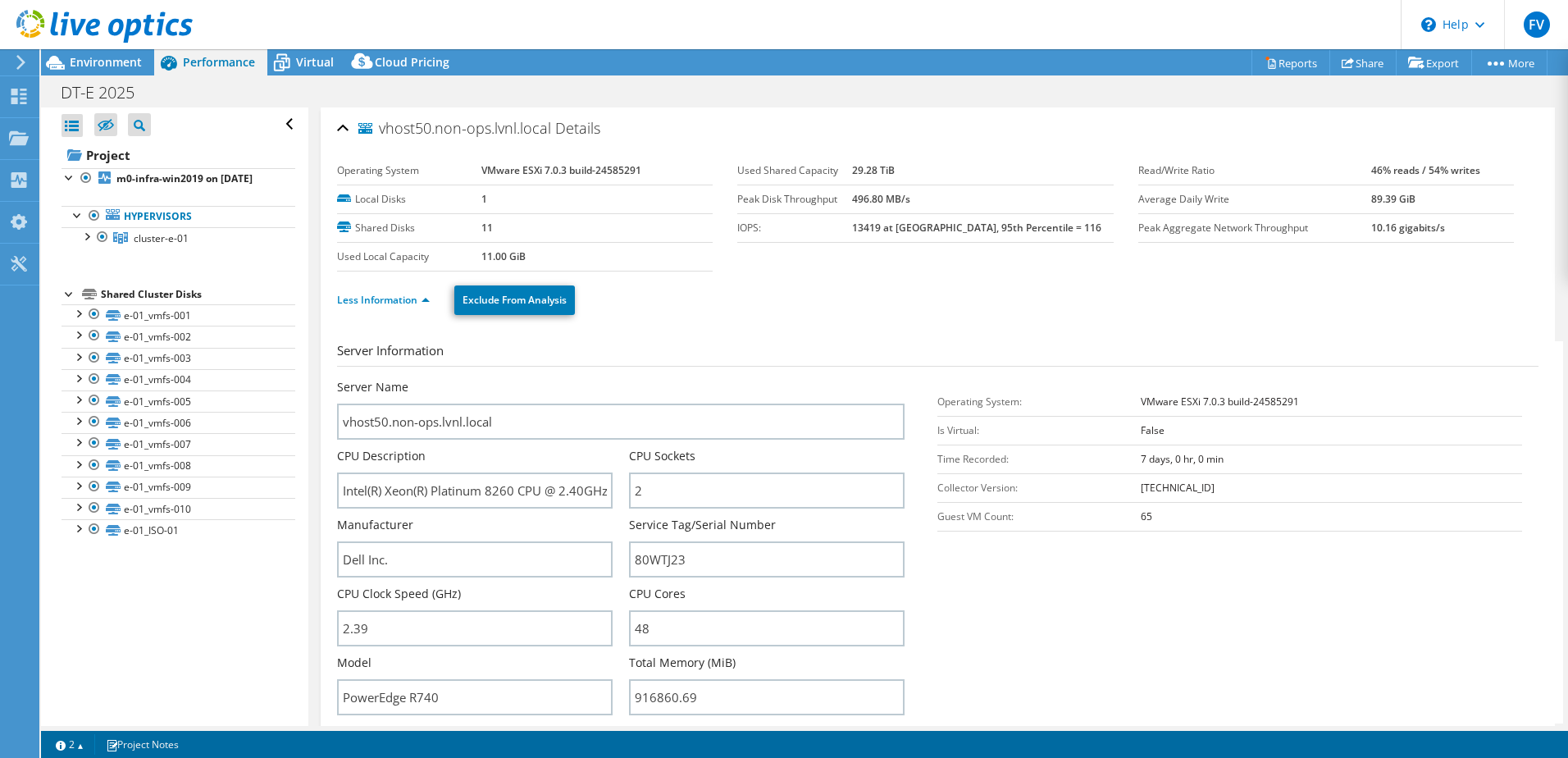
click at [199, 62] on span "Performance" at bounding box center [218, 62] width 72 height 15
click at [280, 124] on div "Open All Close All Hide Excluded Nodes Project Tree Filter" at bounding box center [178, 124] width 234 height 35
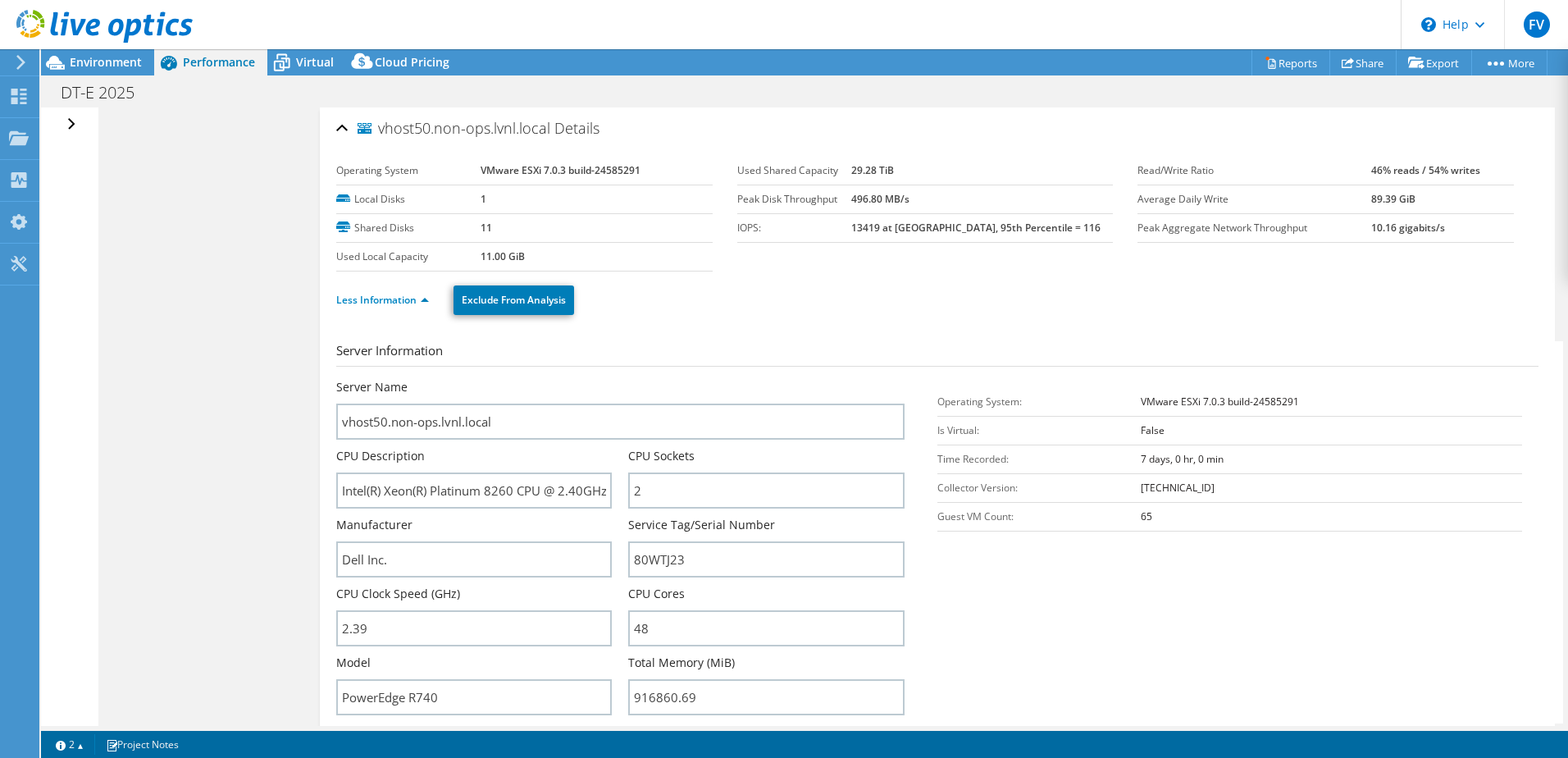
click at [67, 125] on div "Open All Close All Hide Excluded Nodes Project Tree Filter" at bounding box center [73, 124] width 24 height 35
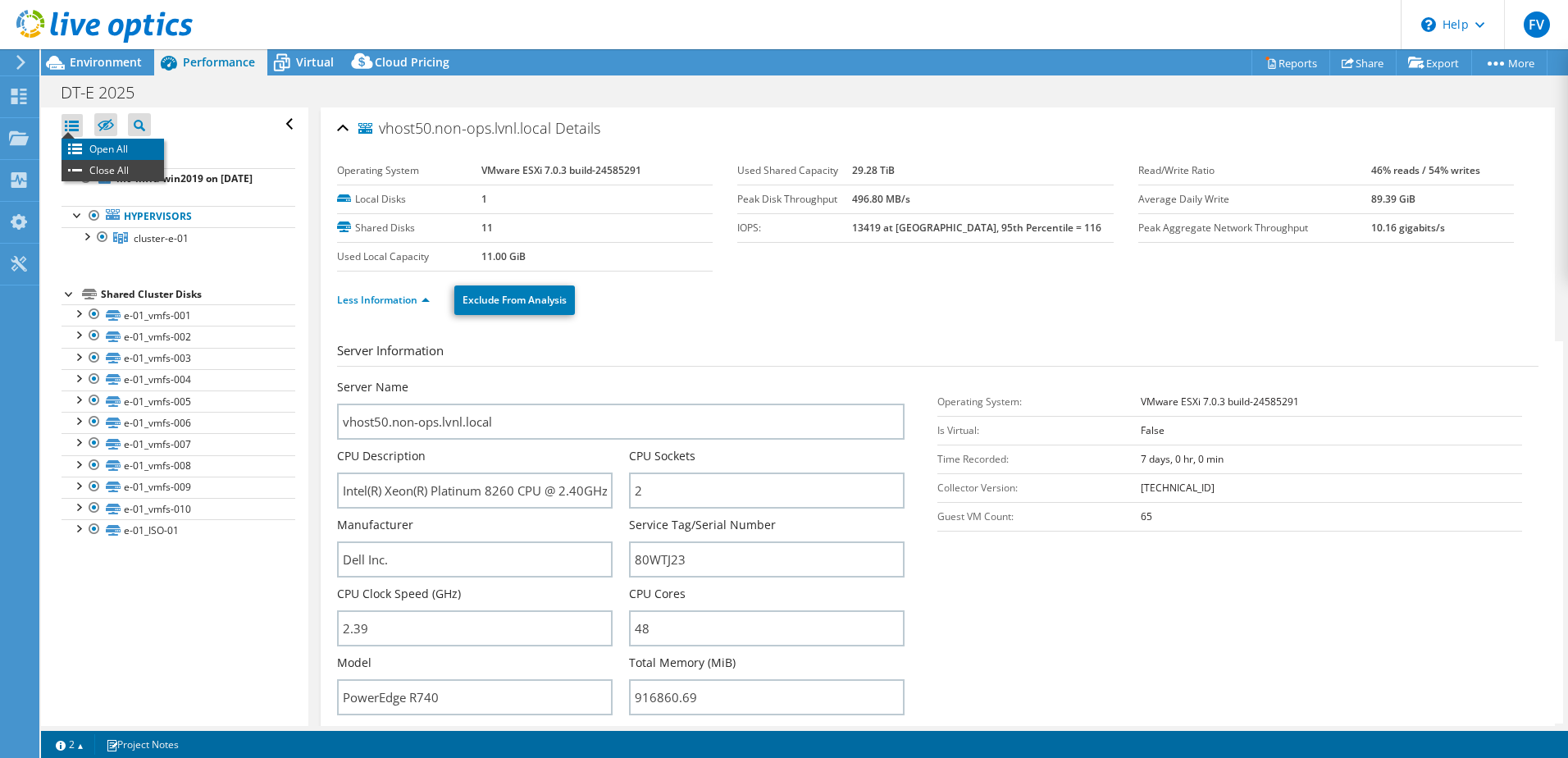
click at [107, 150] on li "Open All" at bounding box center [112, 149] width 103 height 21
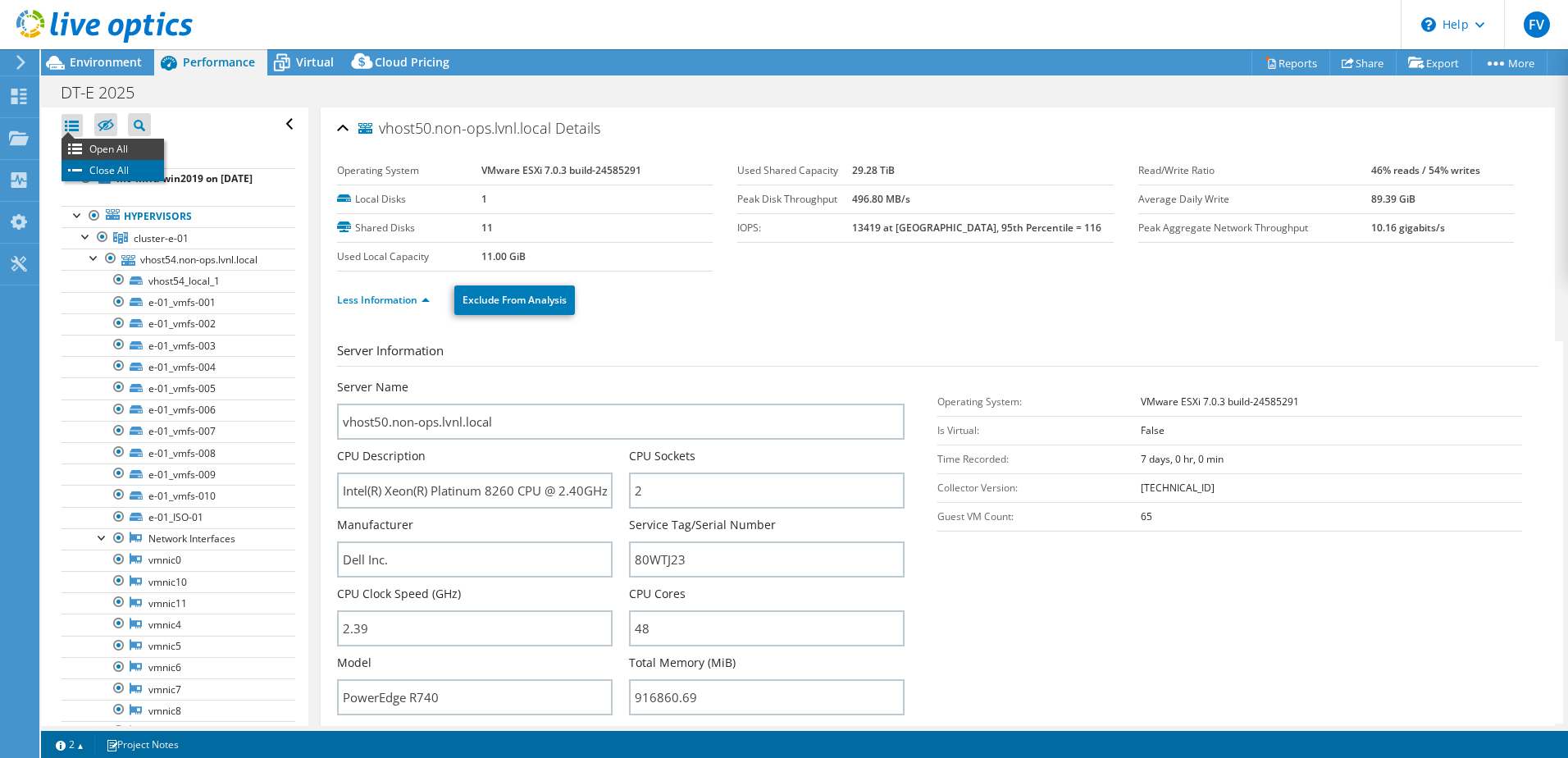
click at [93, 170] on li "Close All" at bounding box center [112, 170] width 103 height 21
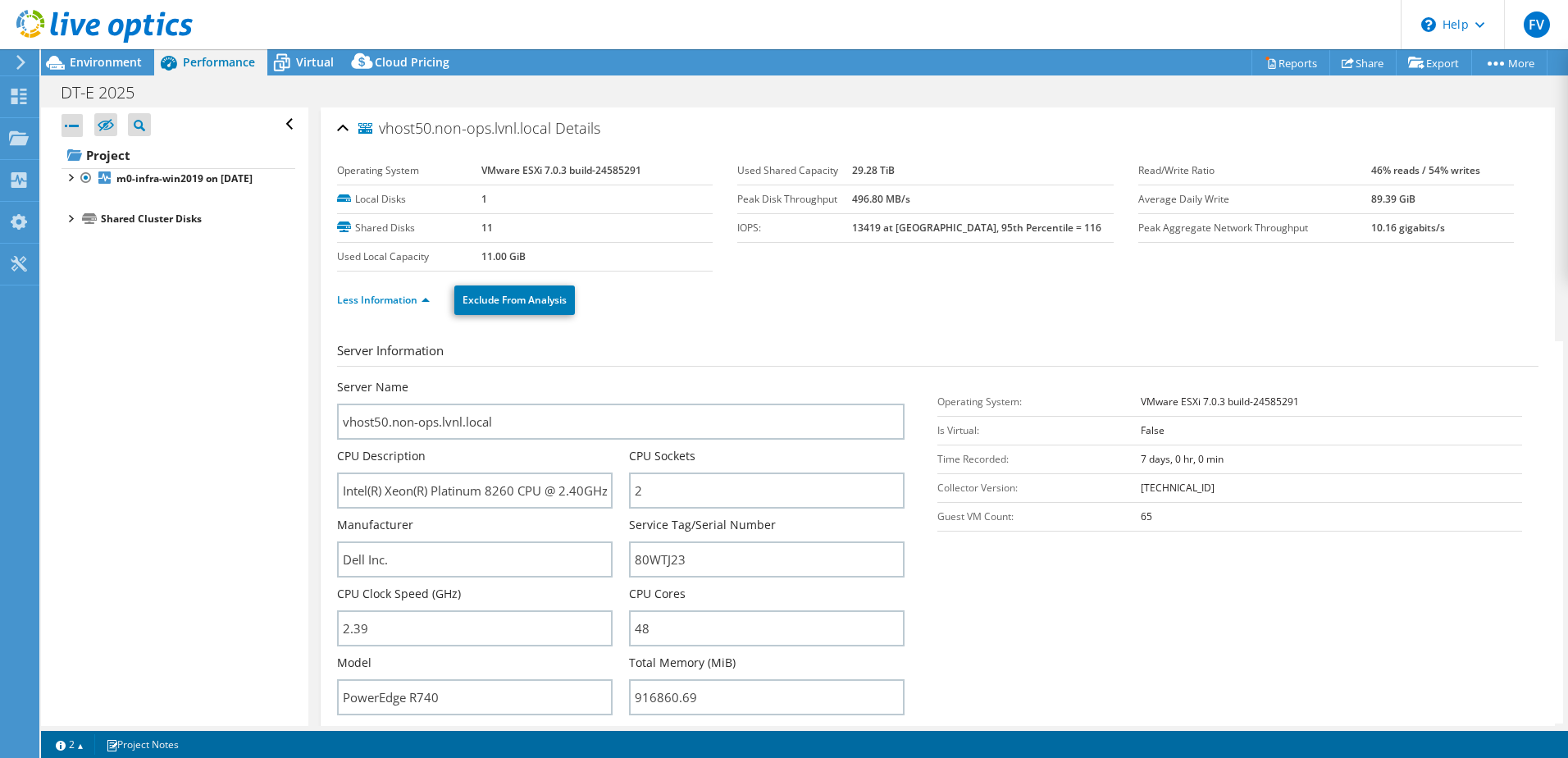
click at [72, 225] on div at bounding box center [69, 217] width 16 height 16
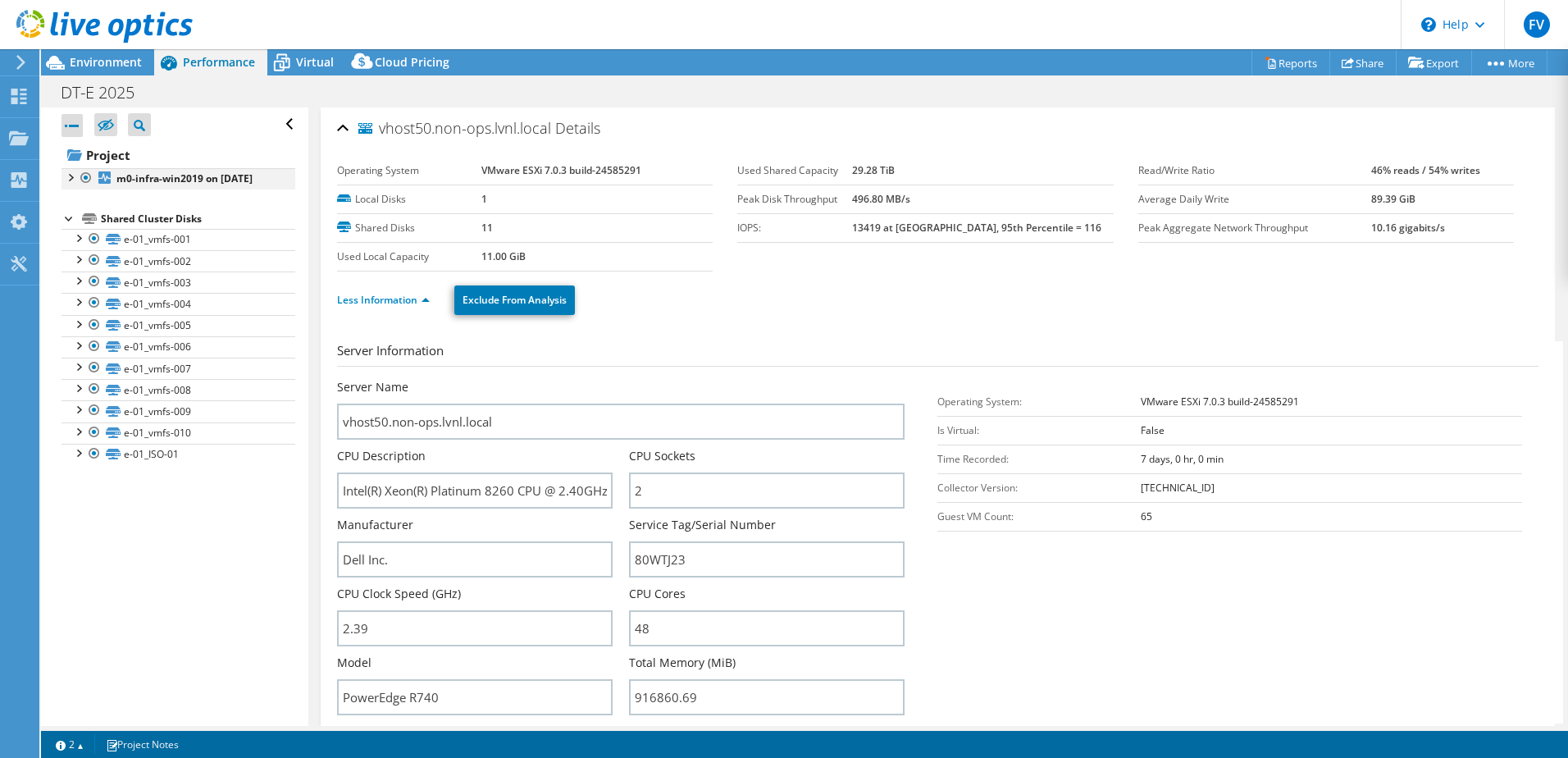
click at [73, 183] on div at bounding box center [69, 176] width 16 height 16
click at [77, 223] on div at bounding box center [77, 213] width 16 height 16
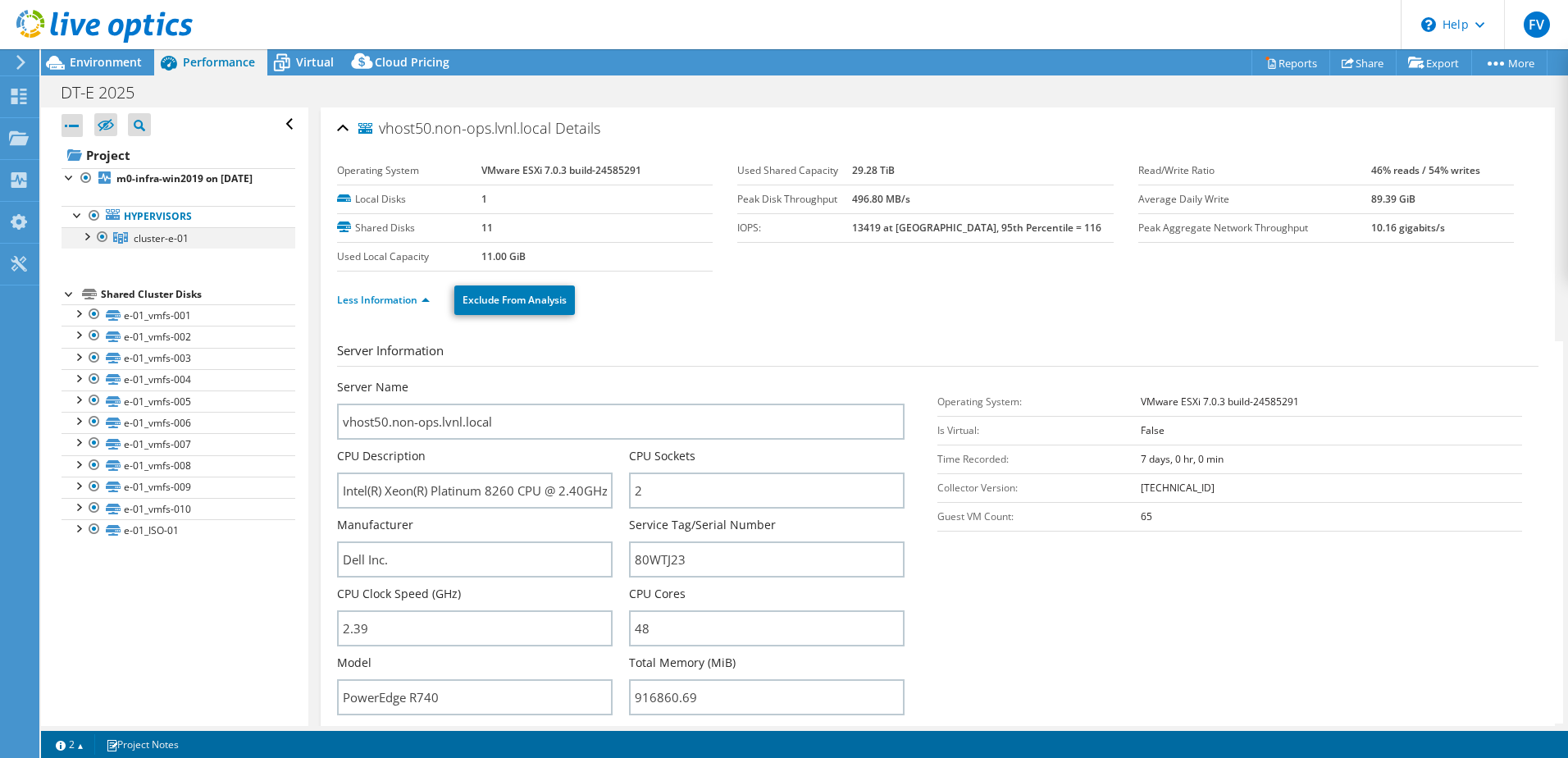
click at [88, 244] on div at bounding box center [86, 235] width 16 height 16
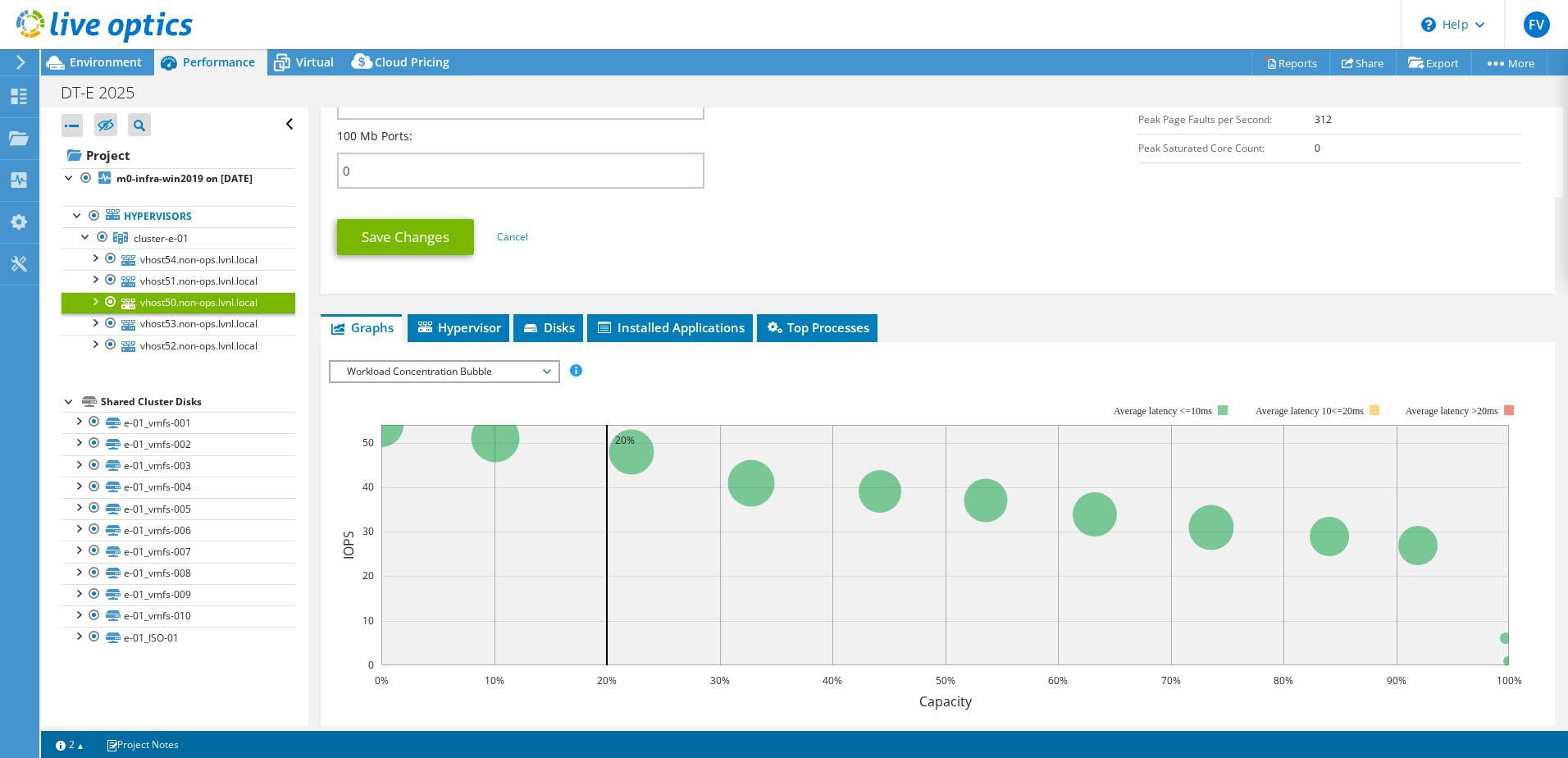
scroll to position [775, 0]
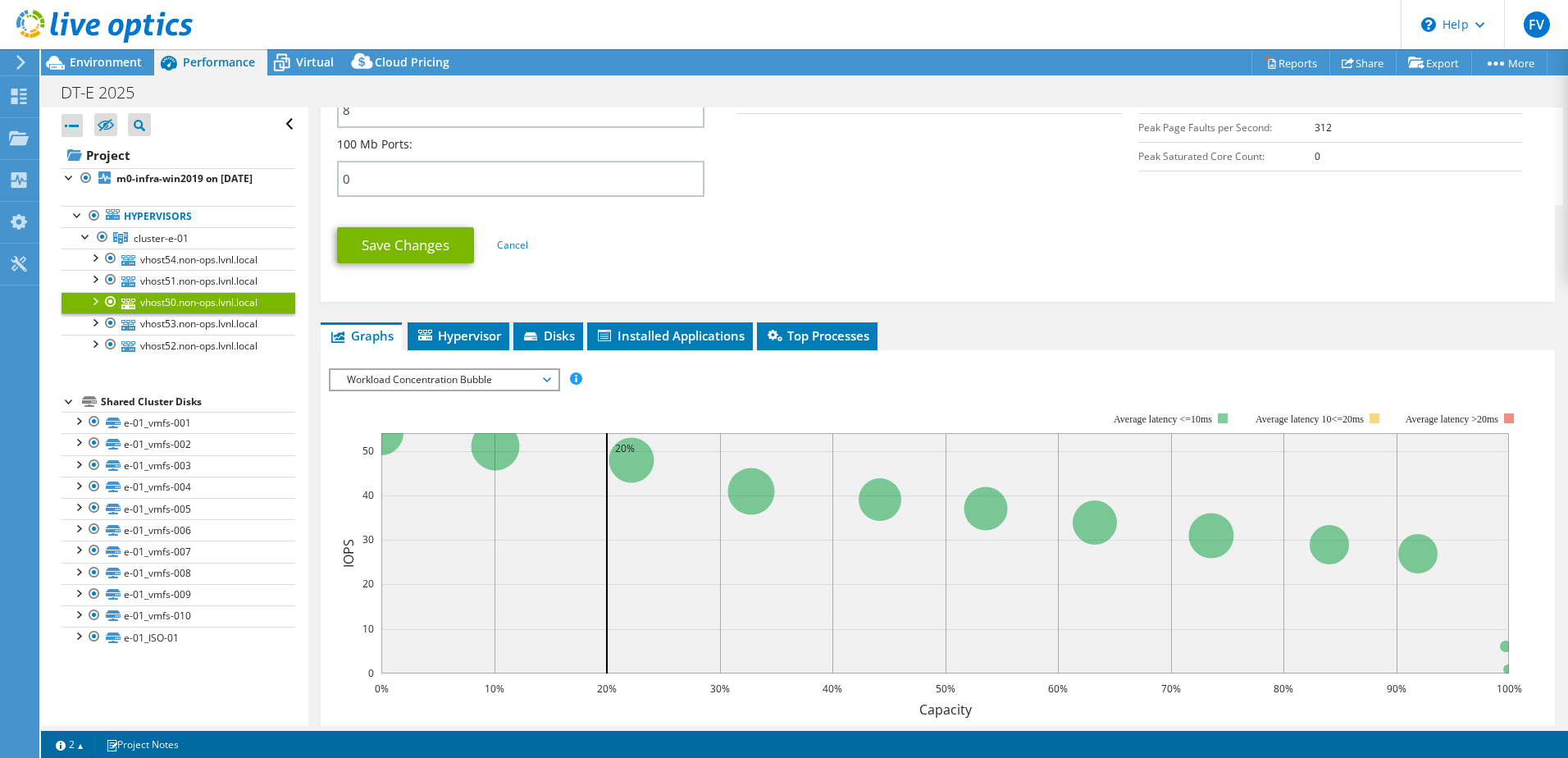
click at [497, 390] on div "Workload Concentration Bubble IOPS Disk Throughput IO Size Latency Queue Depth …" at bounding box center [444, 379] width 231 height 23
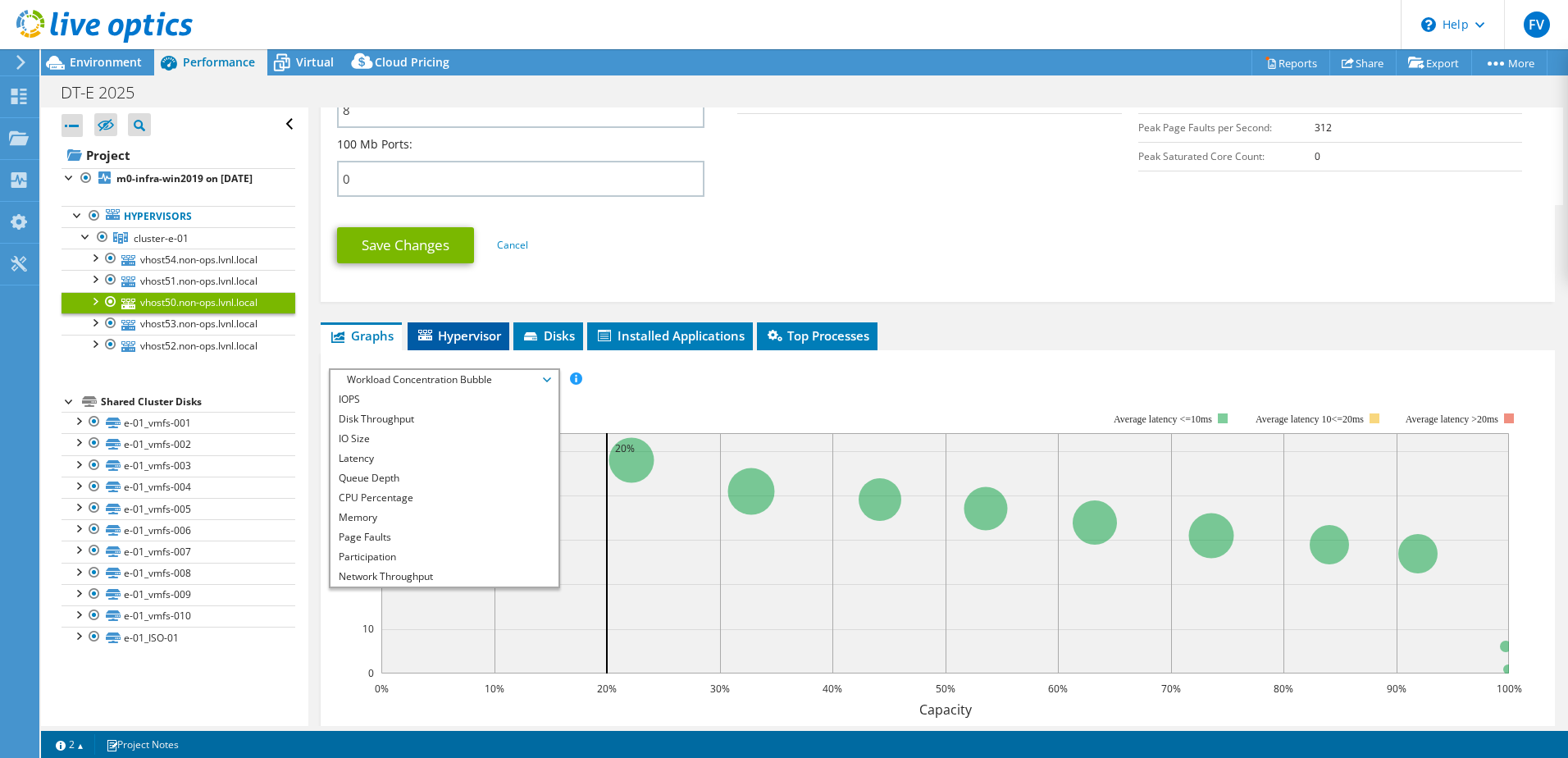
click at [476, 334] on span "Hypervisor" at bounding box center [458, 335] width 85 height 16
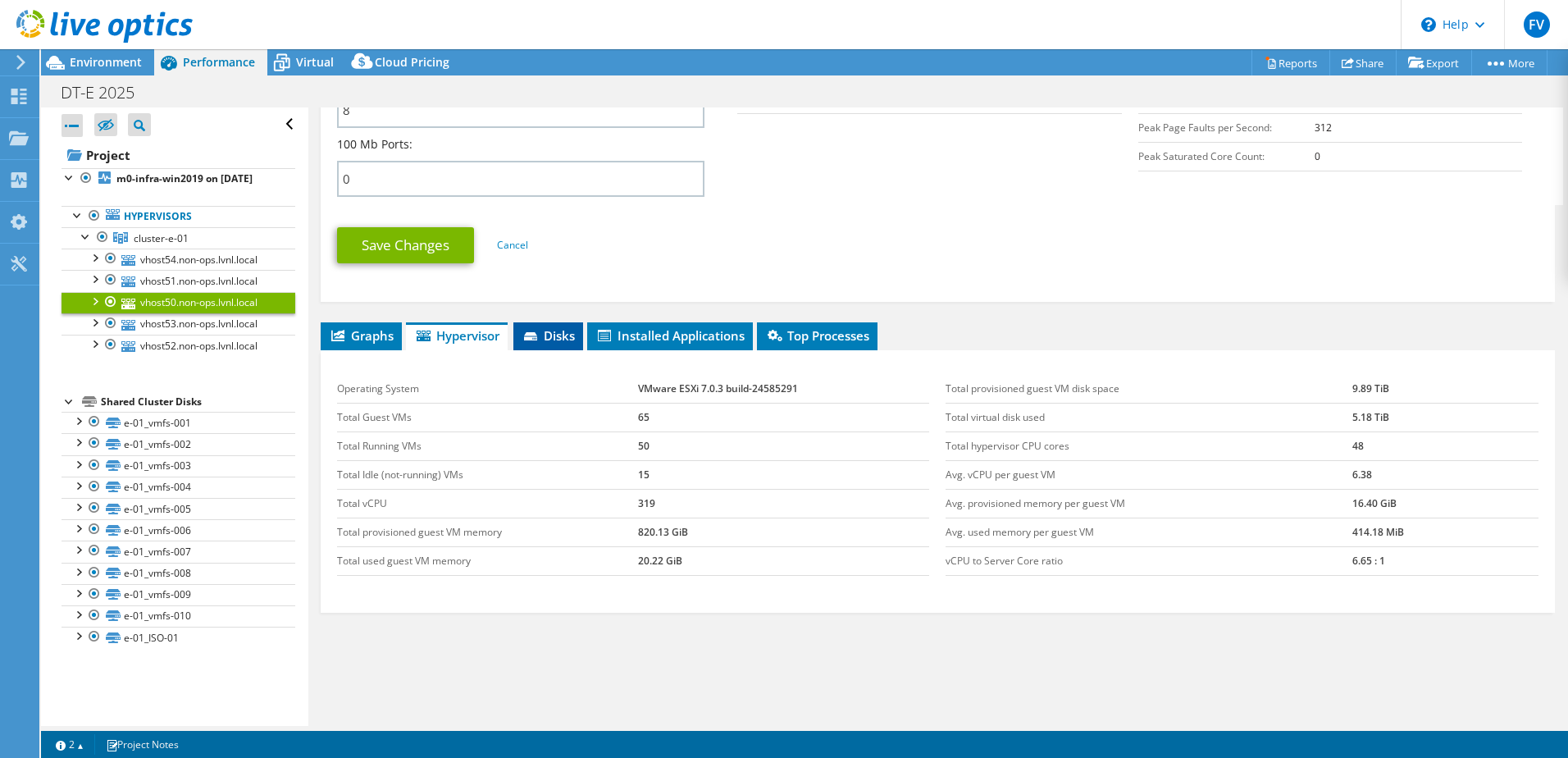
click at [558, 340] on span "Disks" at bounding box center [548, 335] width 54 height 16
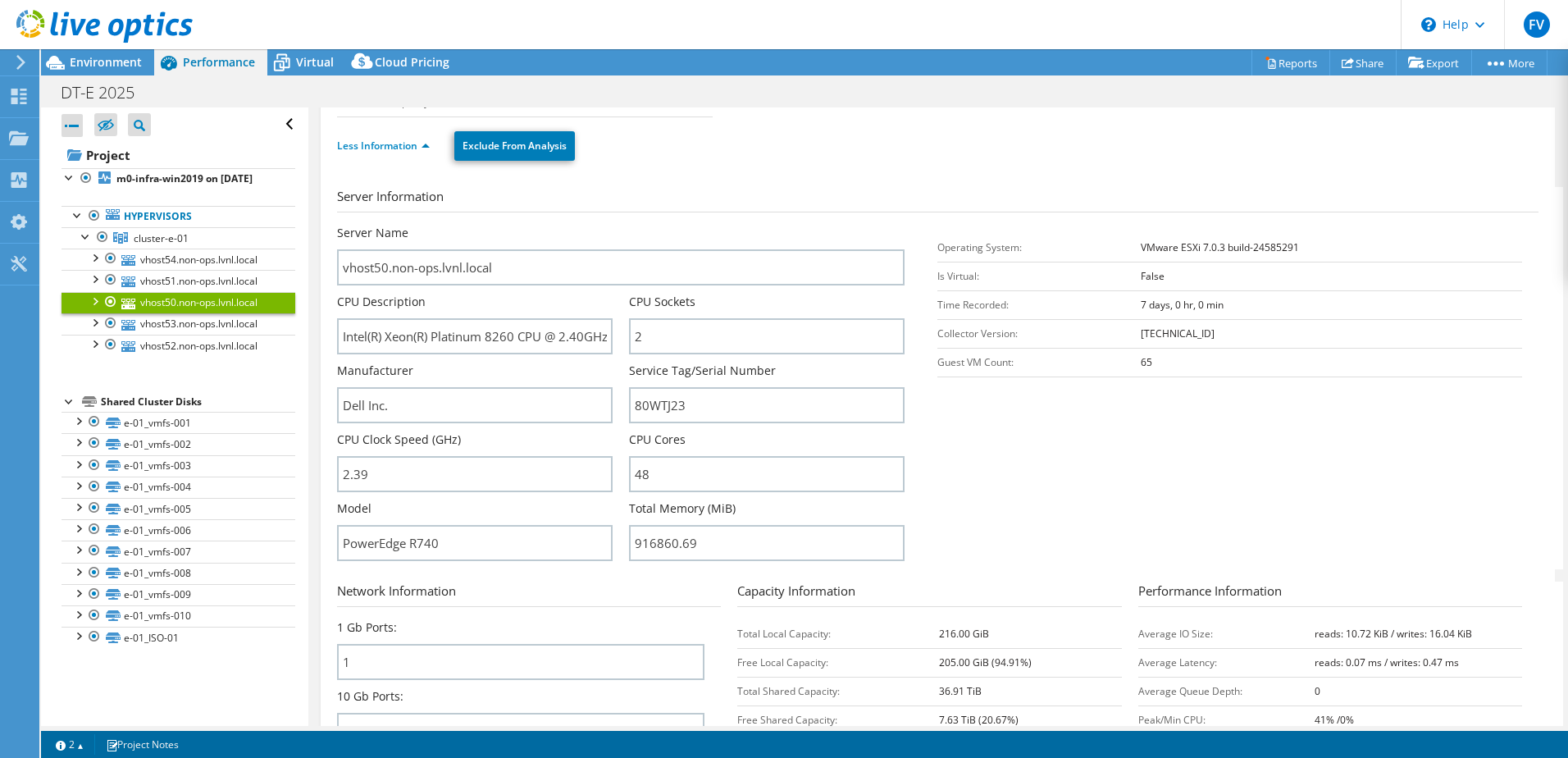
scroll to position [0, 0]
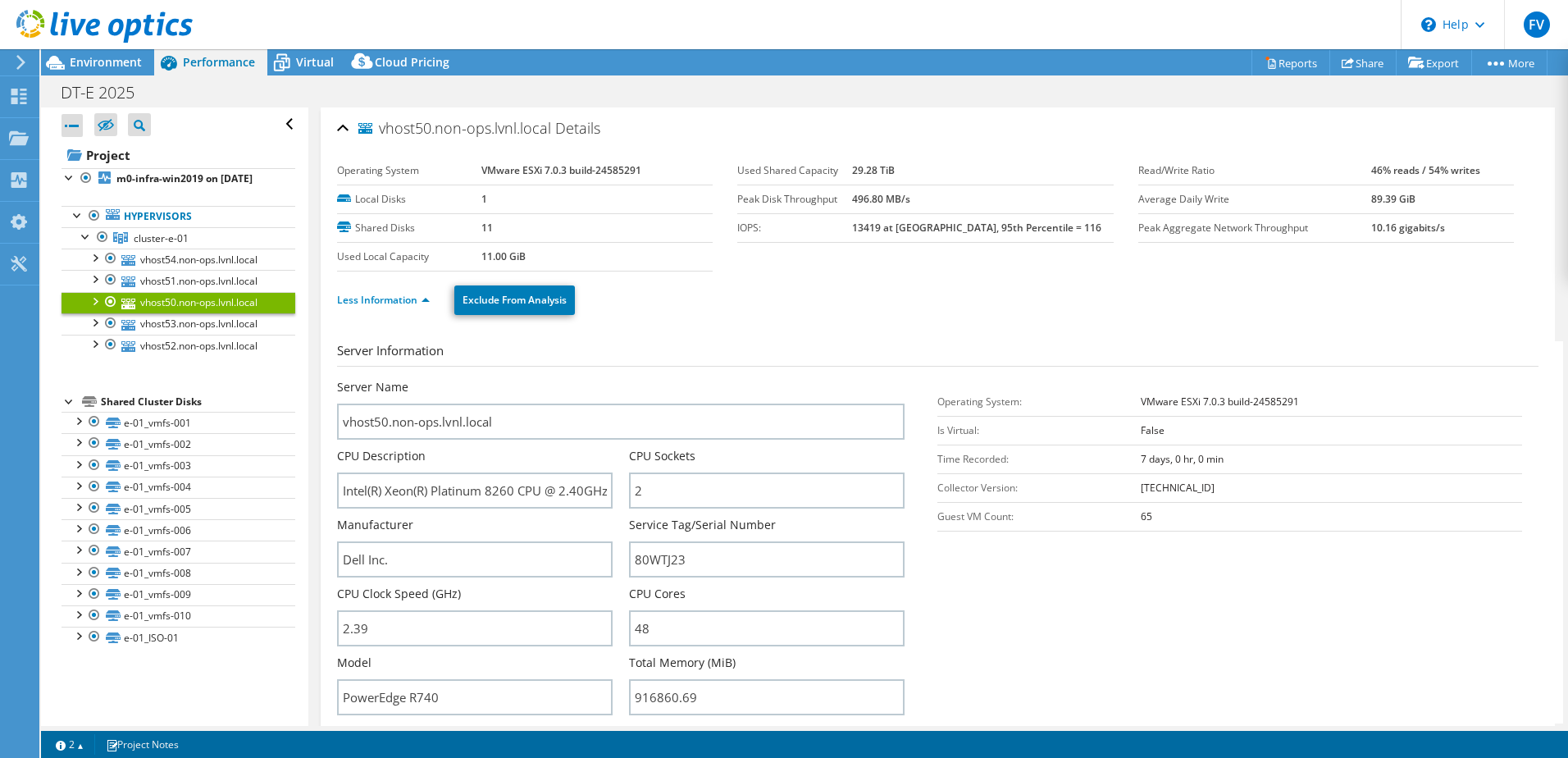
click at [93, 308] on div at bounding box center [93, 300] width 16 height 16
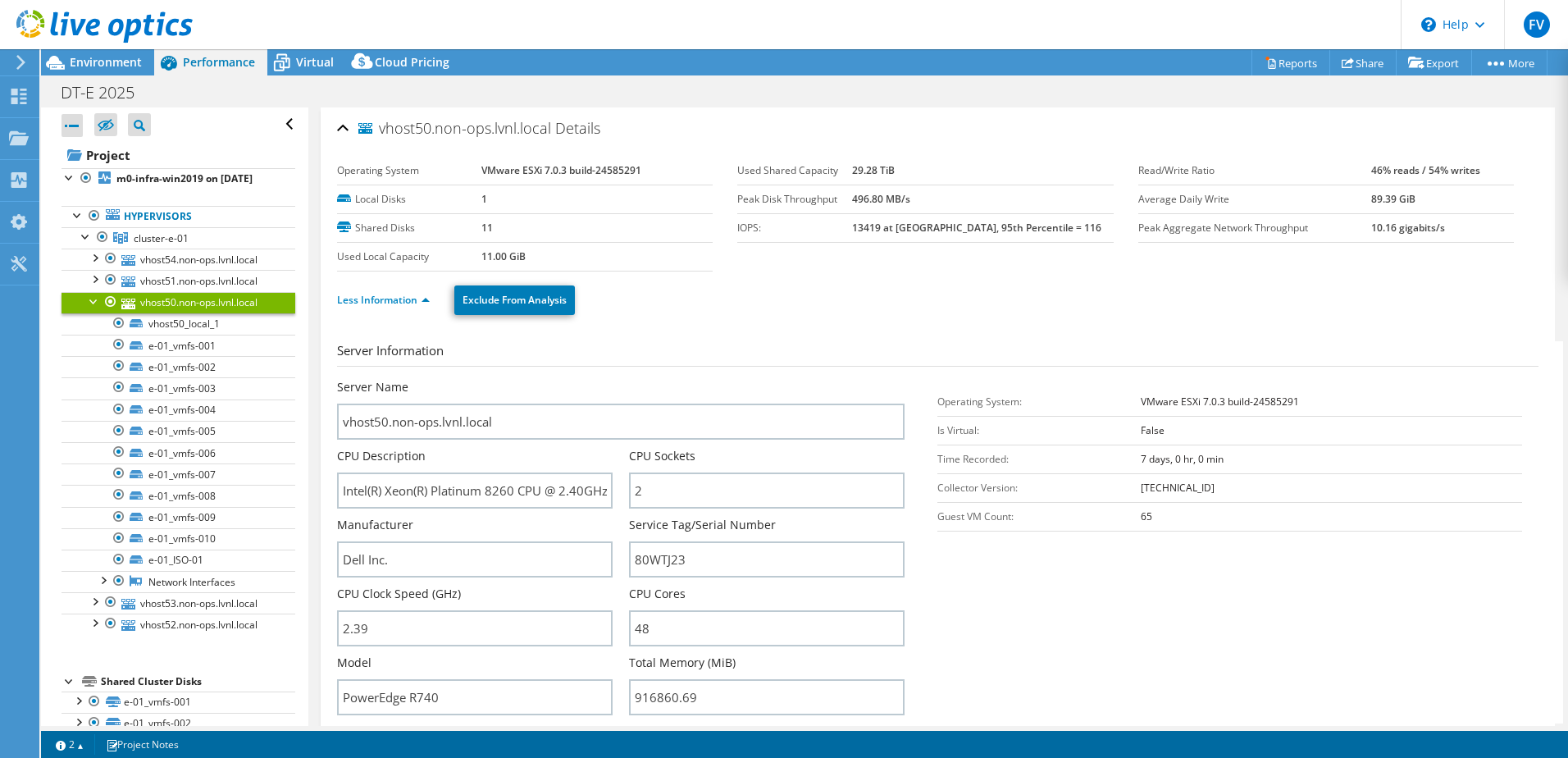
click at [93, 308] on div at bounding box center [93, 300] width 16 height 16
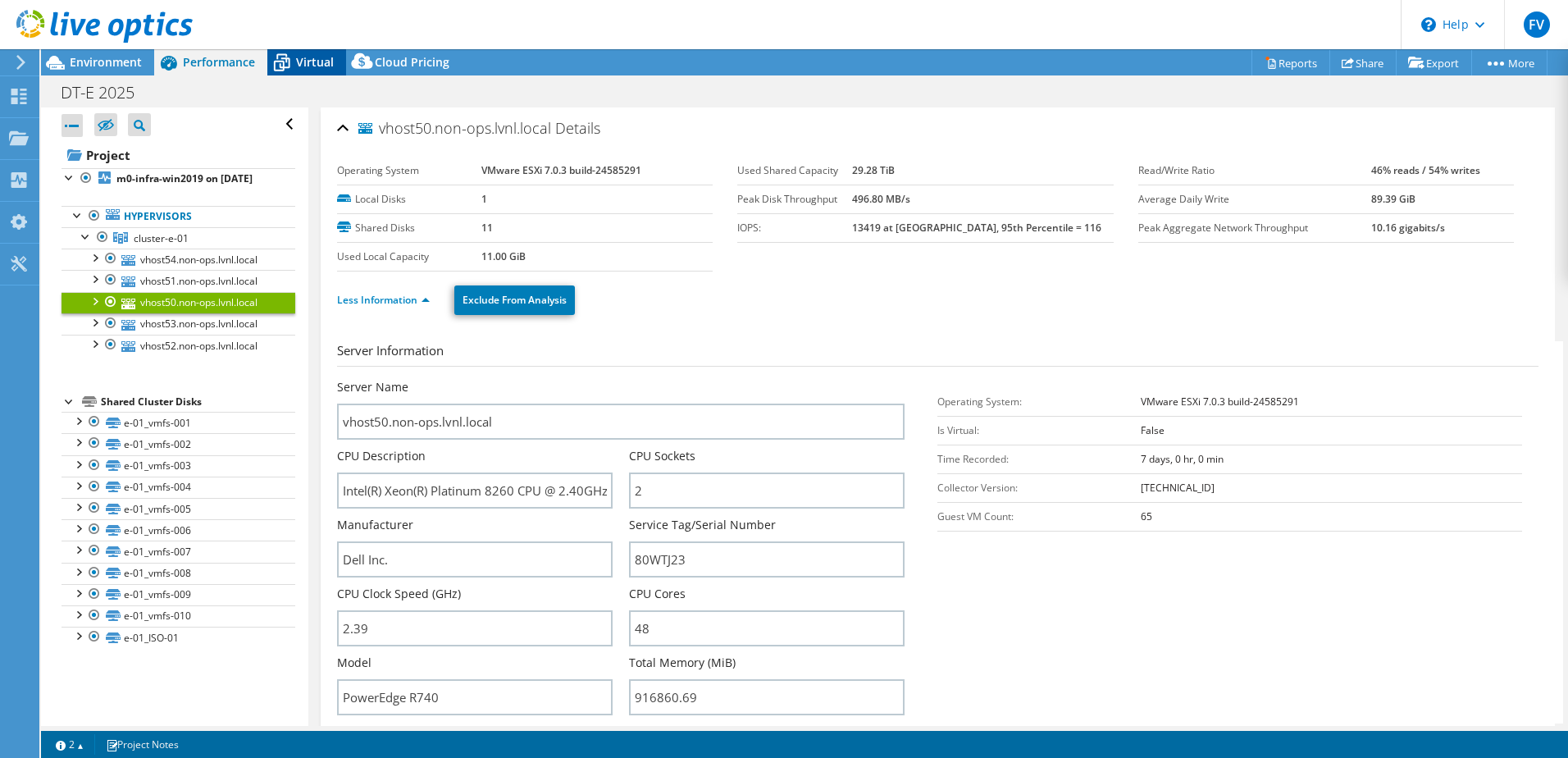
click at [313, 65] on span "Virtual" at bounding box center [314, 62] width 37 height 15
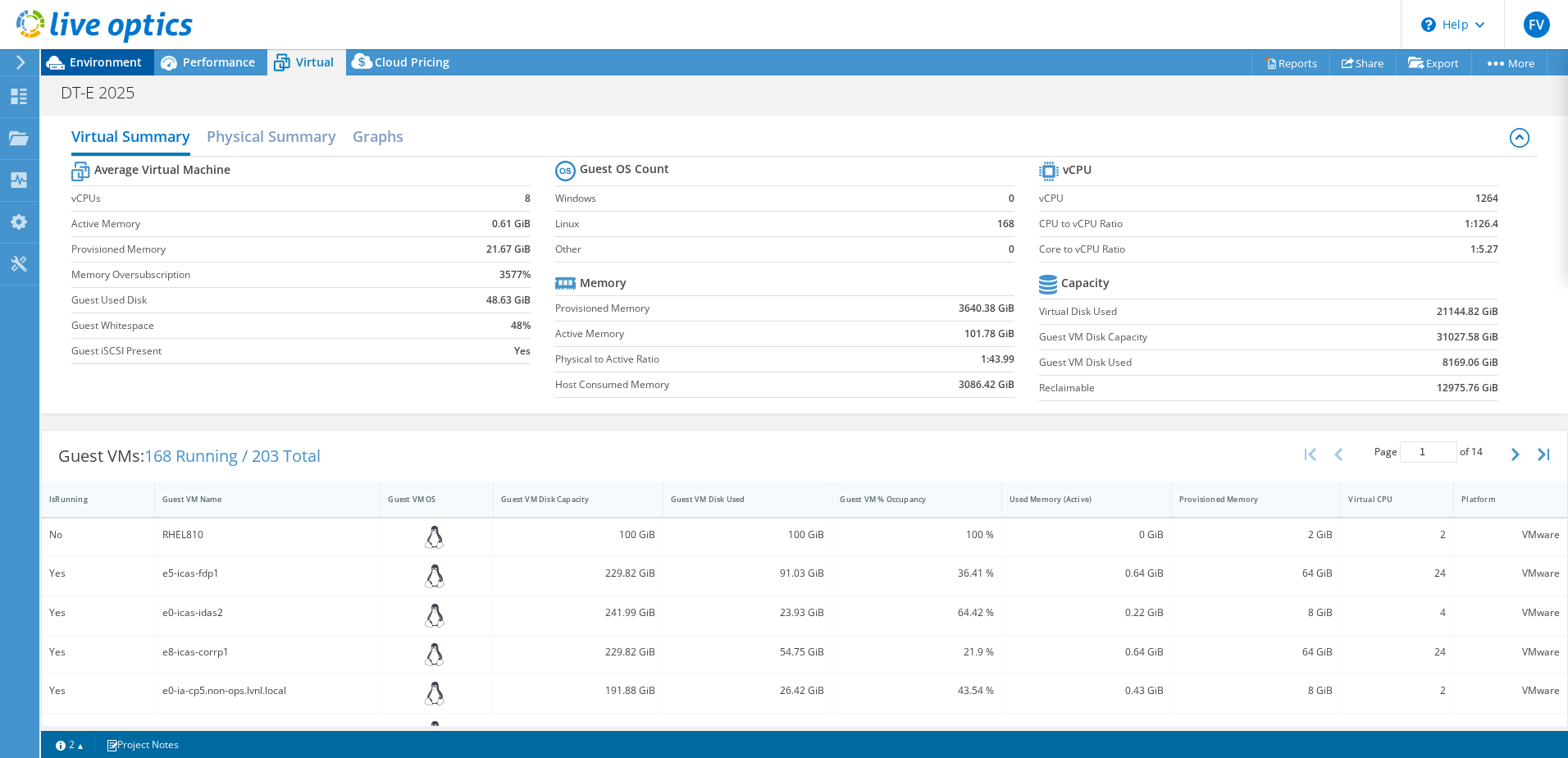
click at [76, 63] on span "Environment" at bounding box center [105, 62] width 72 height 15
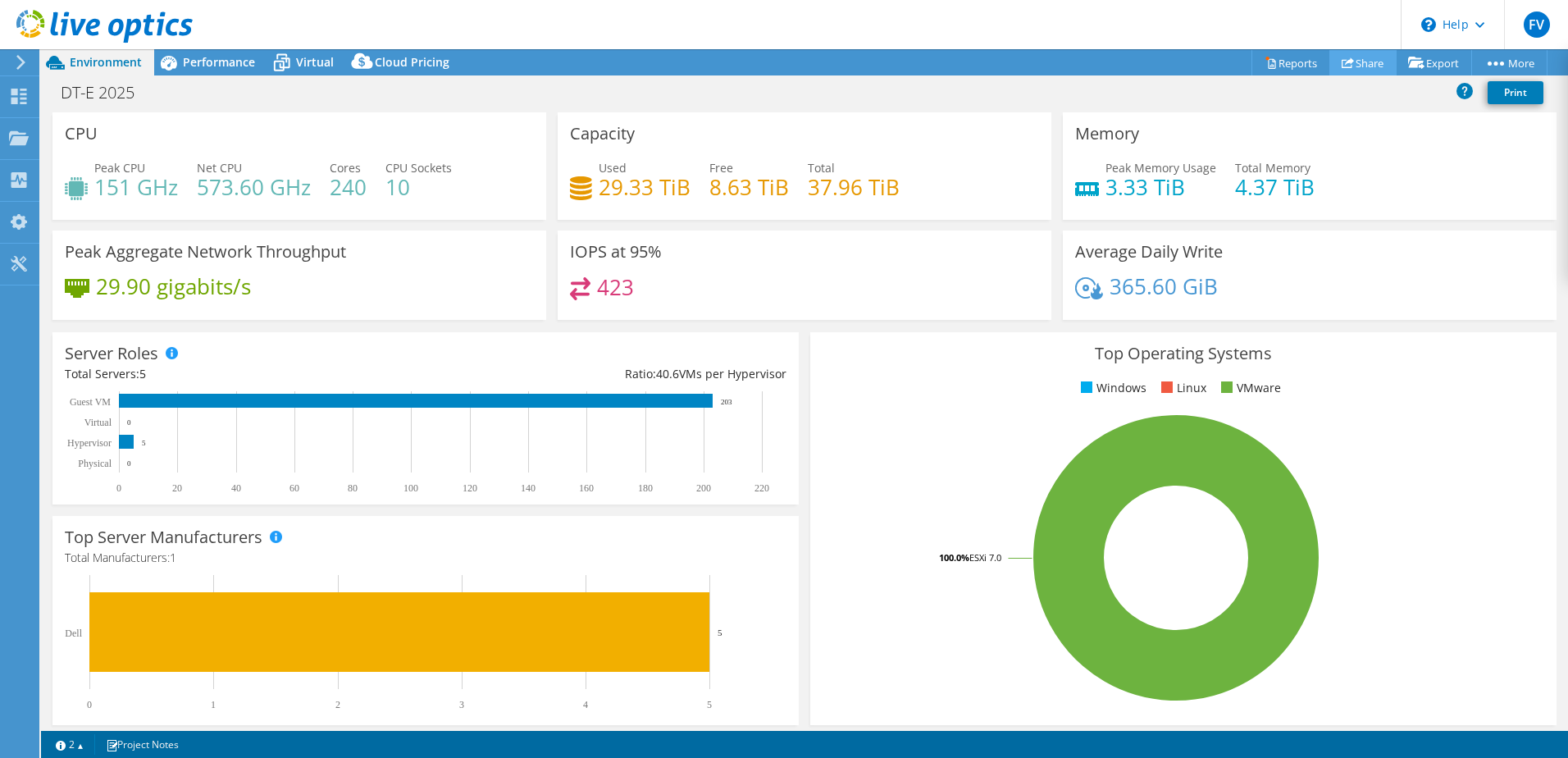
click at [1368, 57] on link "Share" at bounding box center [1362, 63] width 67 height 25
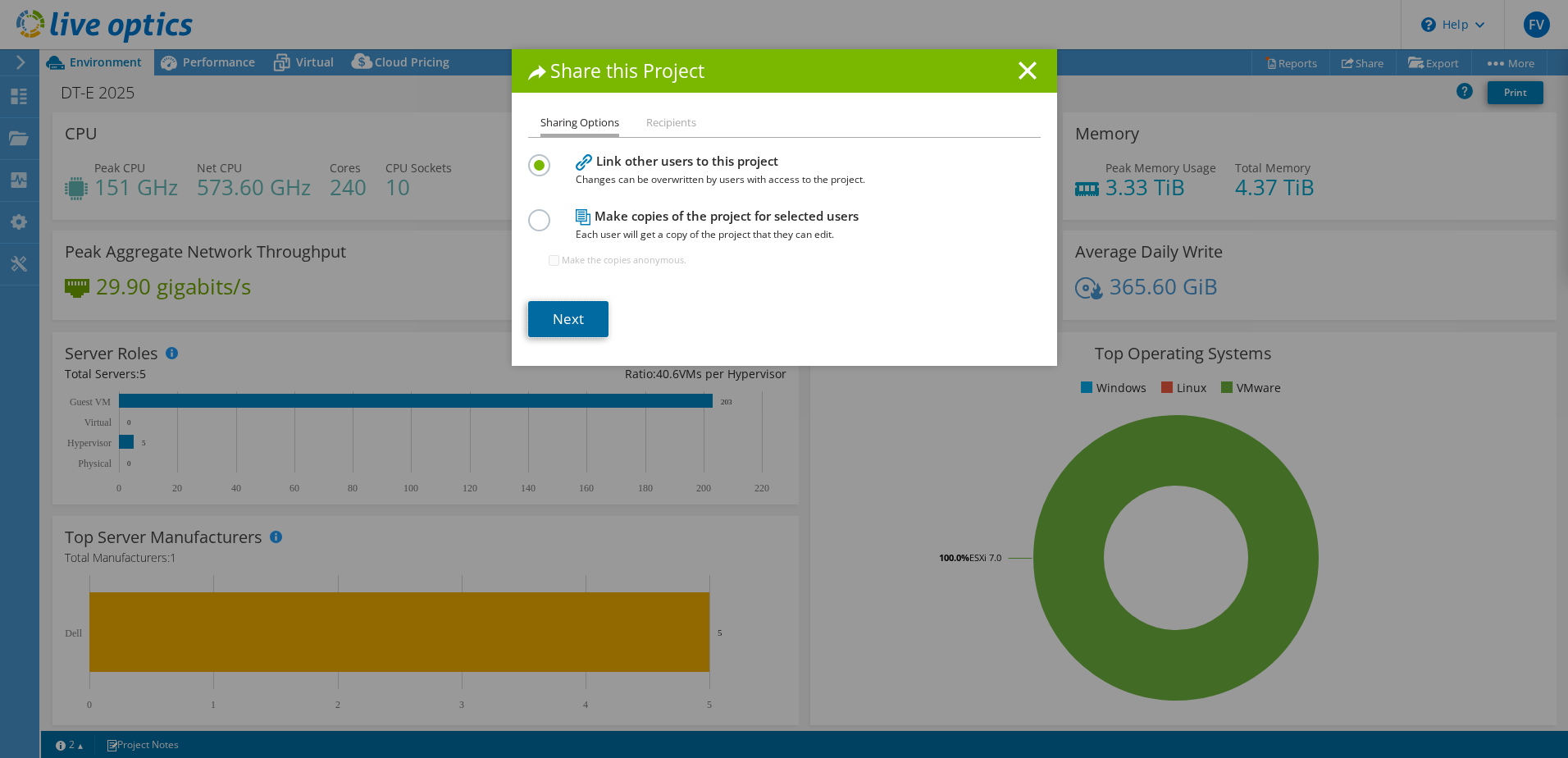
click at [571, 318] on link "Next" at bounding box center [569, 319] width 81 height 36
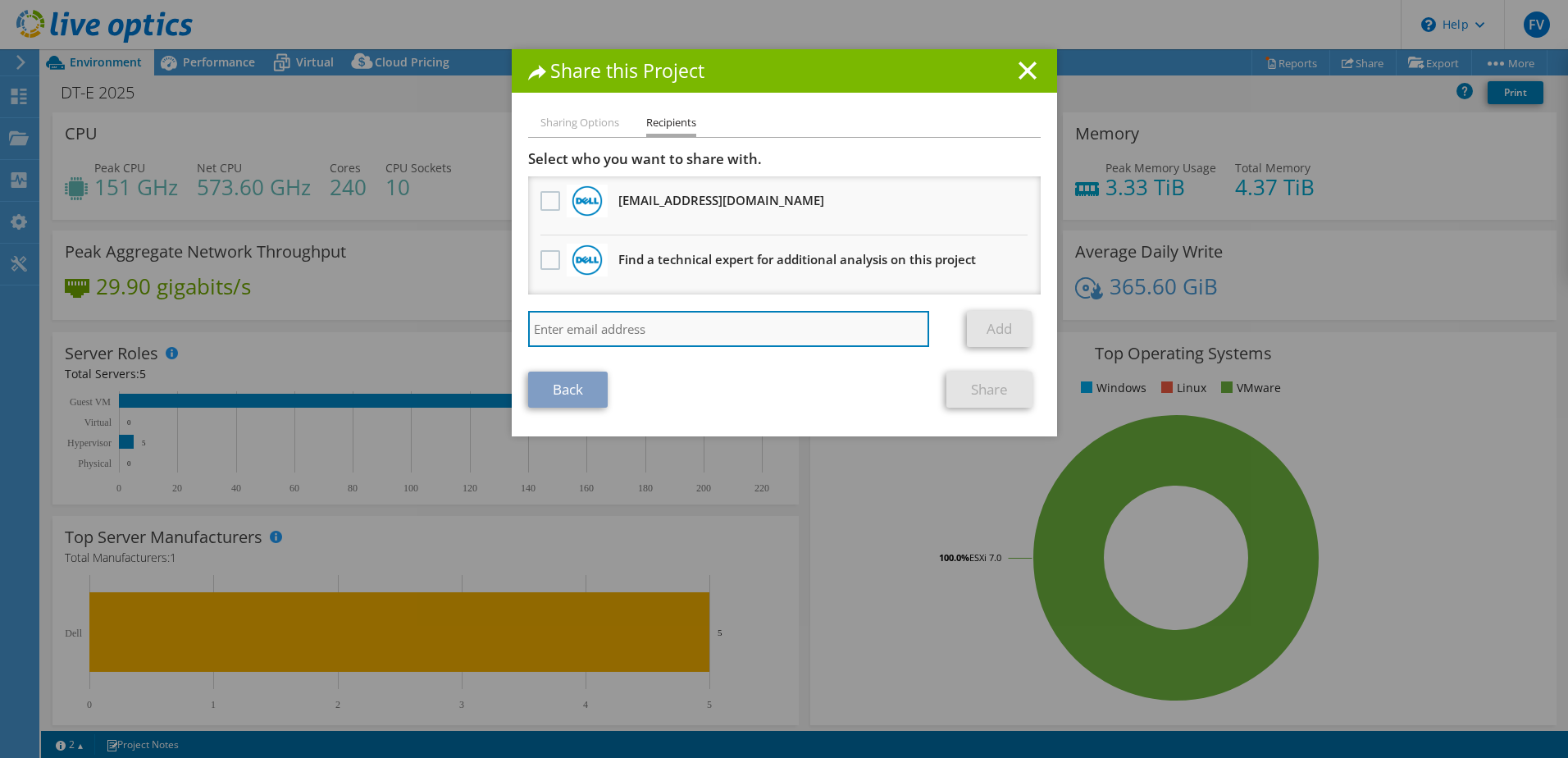
click at [629, 325] on input "search" at bounding box center [729, 329] width 402 height 36
type input "r"
type input "justin.rik@dell.com"
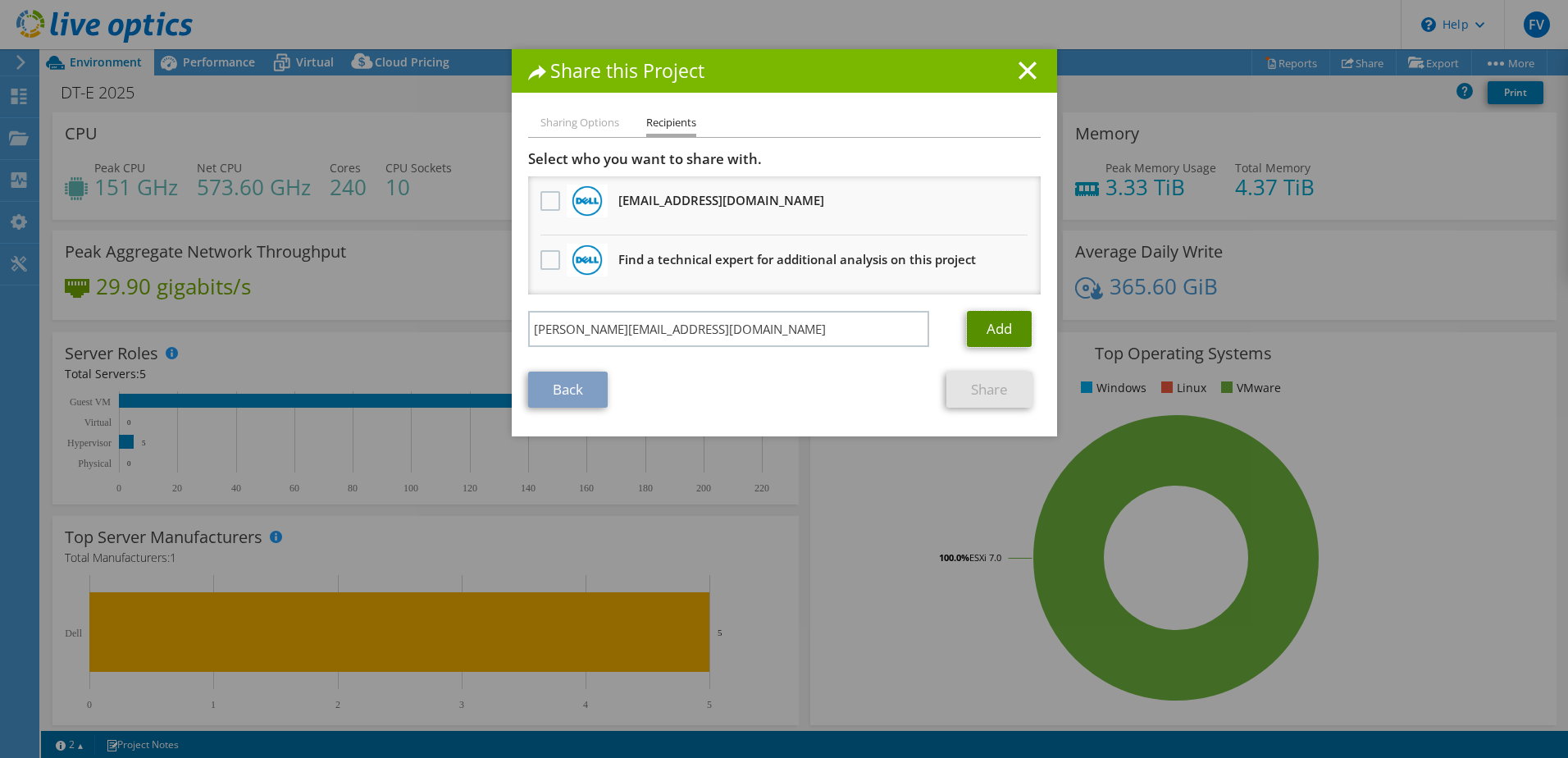
click at [1005, 330] on link "Add" at bounding box center [999, 329] width 65 height 36
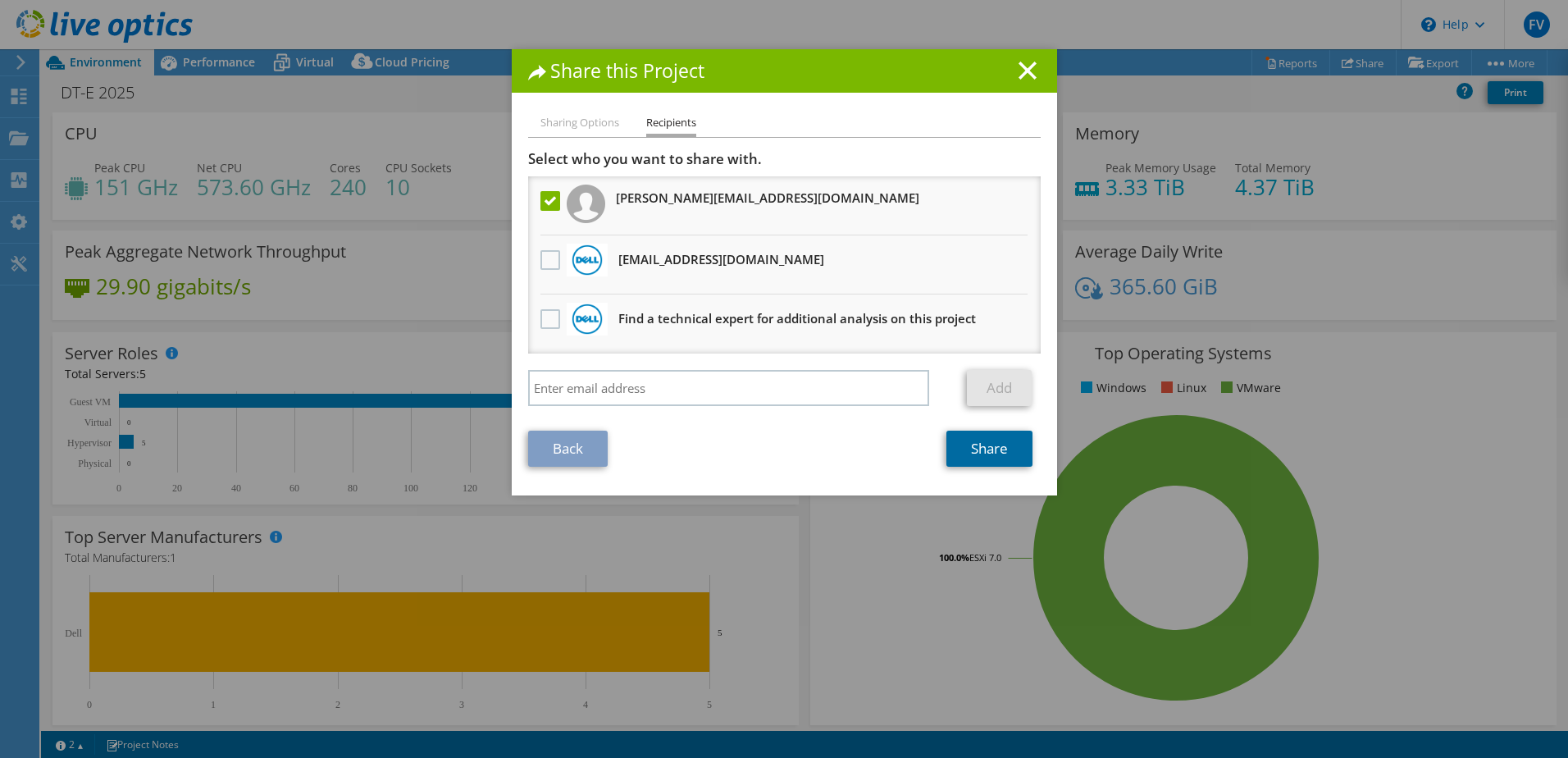
click at [976, 450] on link "Share" at bounding box center [989, 449] width 86 height 36
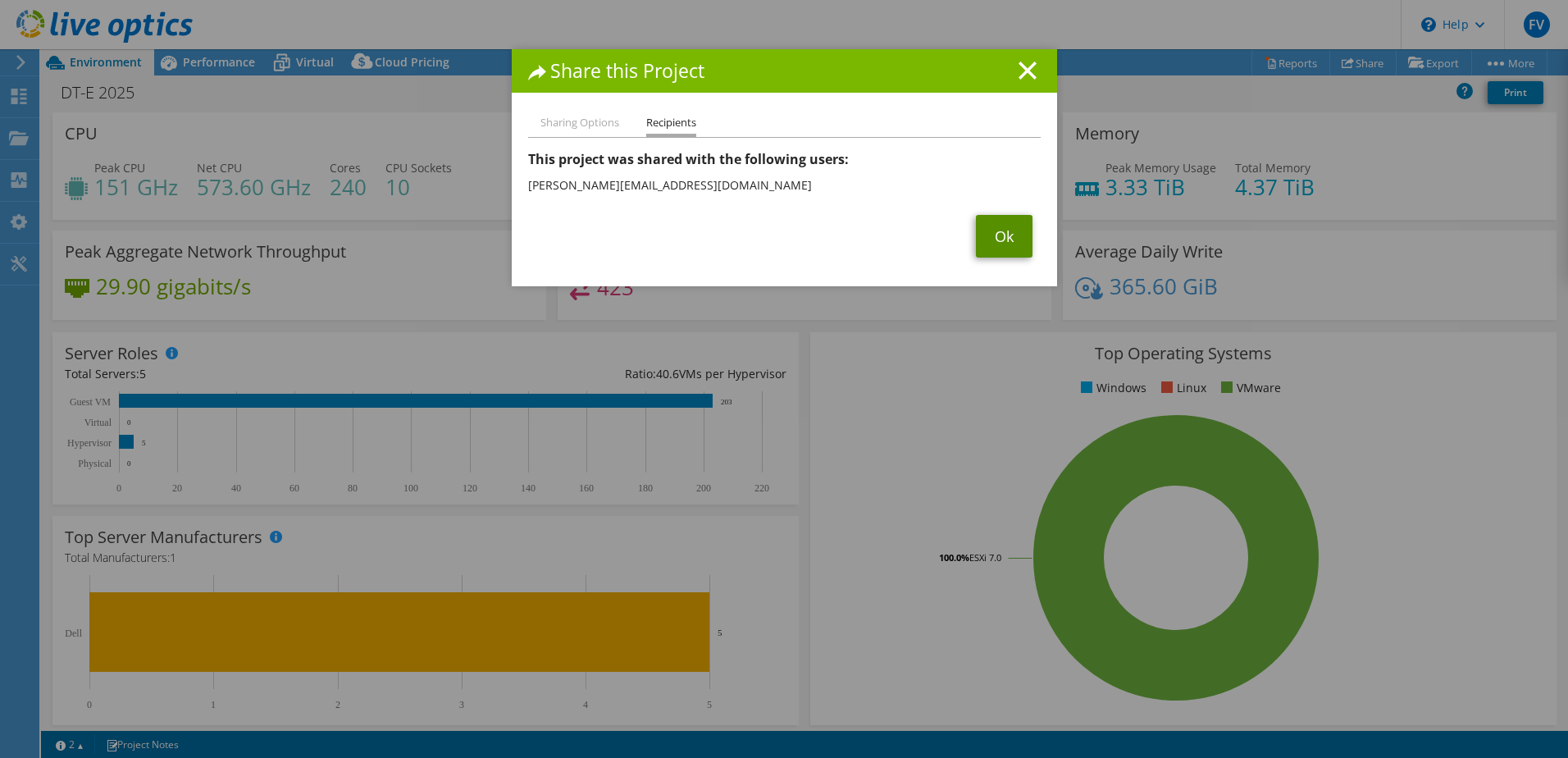
click at [988, 229] on link "Ok" at bounding box center [1005, 236] width 57 height 42
